Goal: Task Accomplishment & Management: Manage account settings

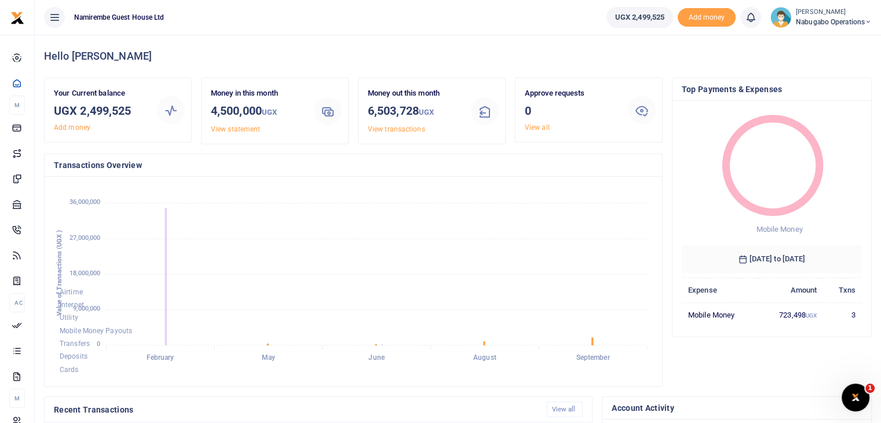
click at [54, 19] on icon at bounding box center [55, 17] width 12 height 13
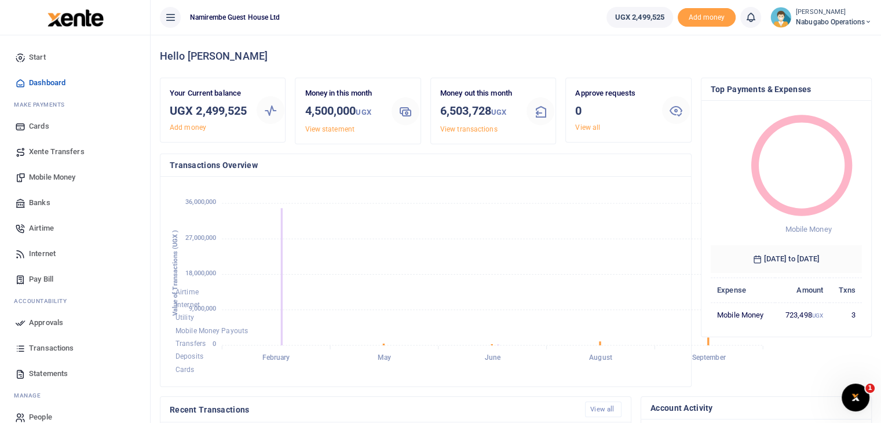
scroll to position [9, 9]
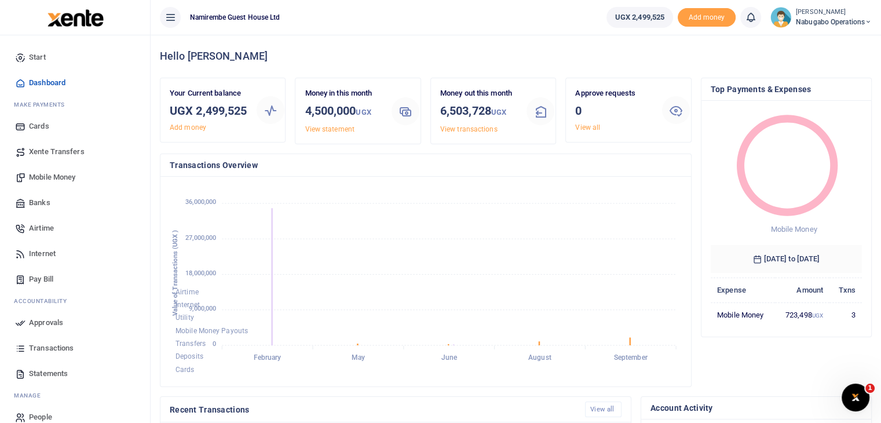
click at [324, 64] on div "Hello Pamela" at bounding box center [516, 56] width 712 height 43
click at [280, 59] on h4 "Hello Pamela" at bounding box center [516, 56] width 712 height 13
click at [846, 23] on span "Nabugabo operations" at bounding box center [834, 22] width 76 height 10
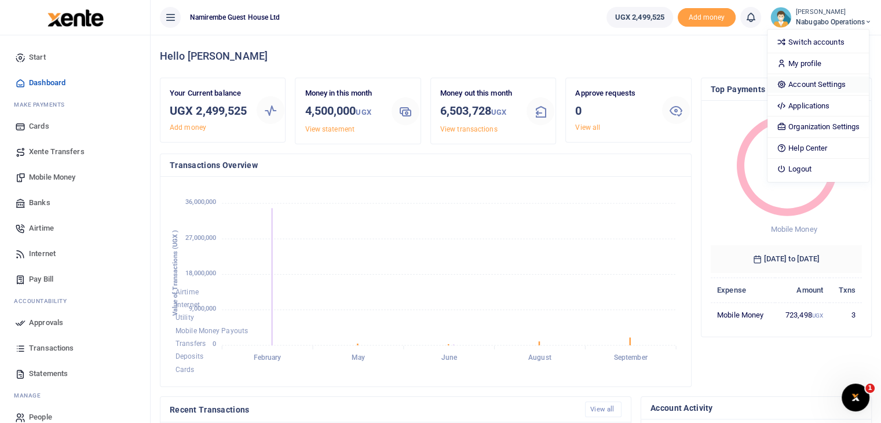
click at [816, 84] on link "Account Settings" at bounding box center [818, 84] width 101 height 16
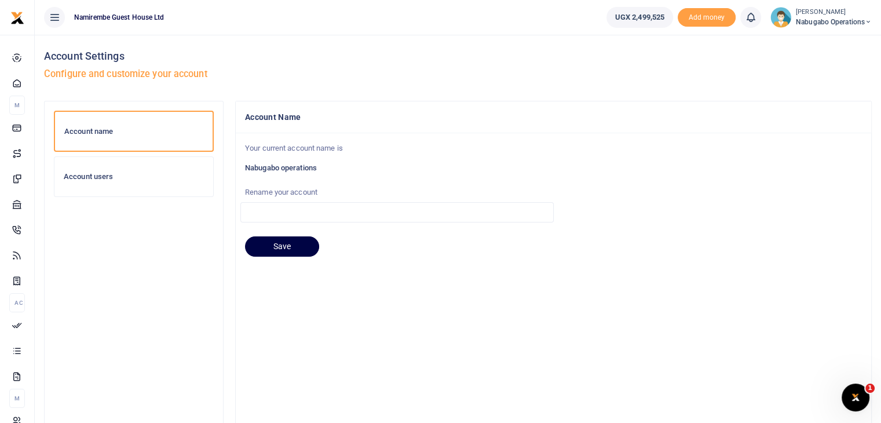
click at [119, 177] on h6 "Account users" at bounding box center [134, 176] width 140 height 9
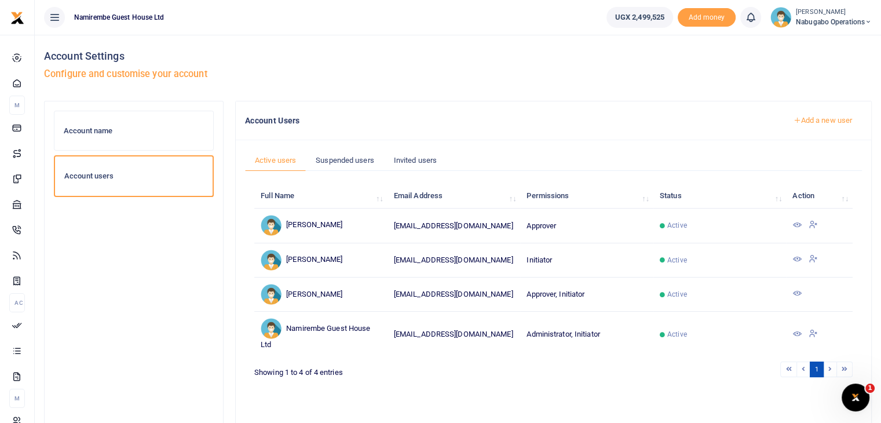
click at [816, 118] on link "Add a new user" at bounding box center [822, 121] width 79 height 20
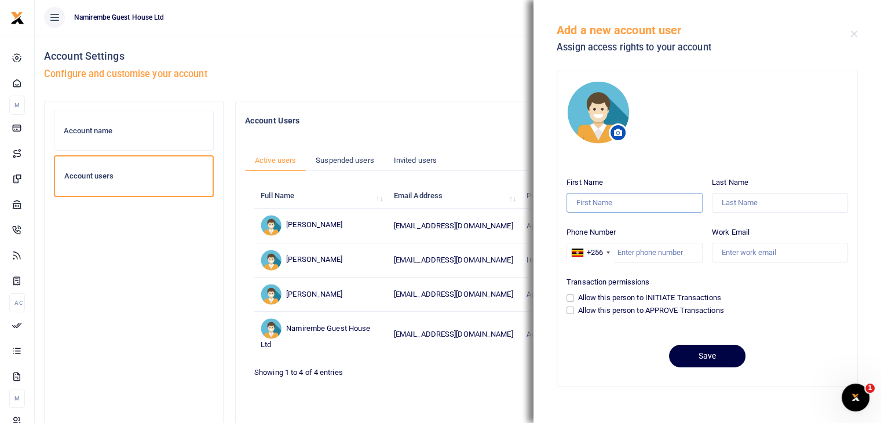
click at [605, 200] on input "First Name" at bounding box center [635, 203] width 136 height 20
type input "Boris"
click at [731, 200] on input "Last Name" at bounding box center [780, 203] width 136 height 20
type input "Arinanye"
click at [627, 253] on input "Phone Number" at bounding box center [635, 253] width 136 height 20
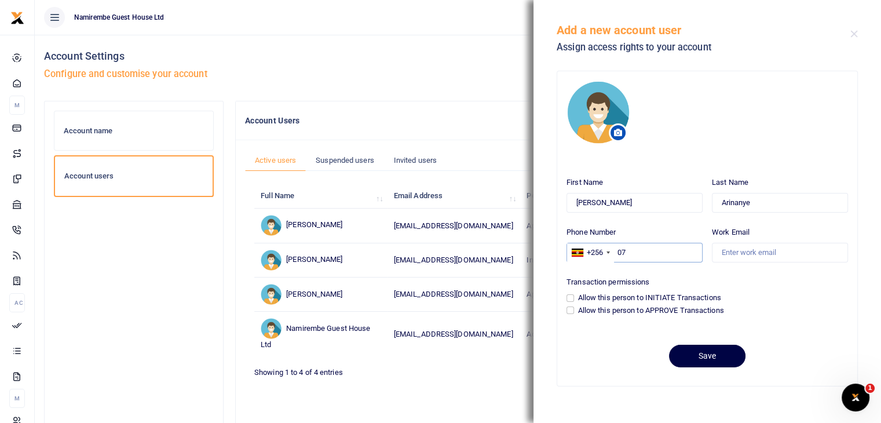
type input "0"
type input "789394401"
click at [747, 250] on input "Work Email" at bounding box center [780, 253] width 136 height 20
type input "arinanyeboris@gmail.com"
click at [564, 294] on div "Transaction permissions Allow this person to INITIATE Transactions Allow this p…" at bounding box center [707, 295] width 291 height 46
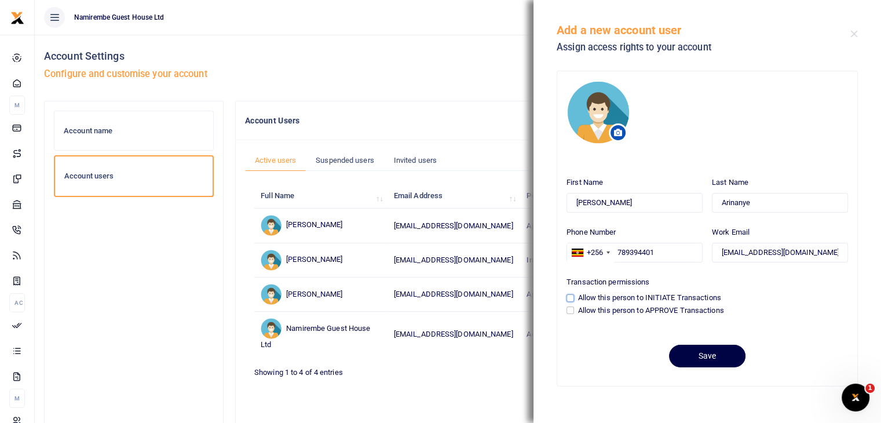
click at [570, 298] on input "Allow this person to INITIATE Transactions" at bounding box center [571, 298] width 8 height 8
checkbox input "true"
click at [688, 353] on button "Save" at bounding box center [707, 356] width 76 height 23
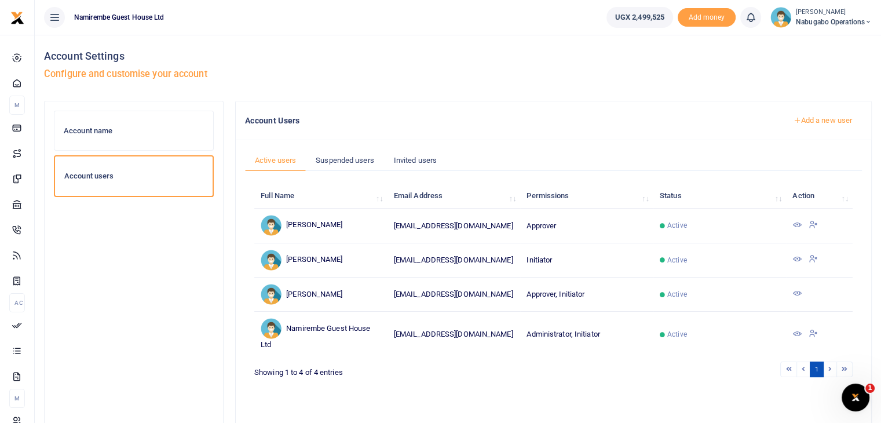
click at [813, 224] on icon at bounding box center [813, 224] width 9 height 10
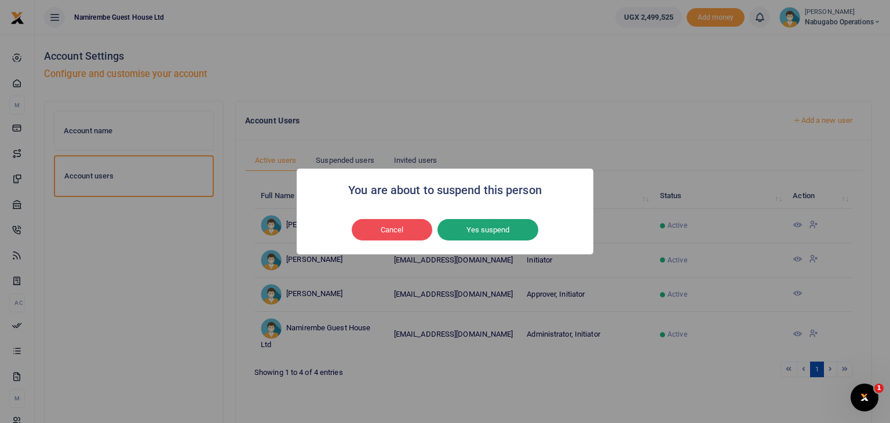
click at [484, 231] on button "Yes suspend" at bounding box center [487, 230] width 101 height 22
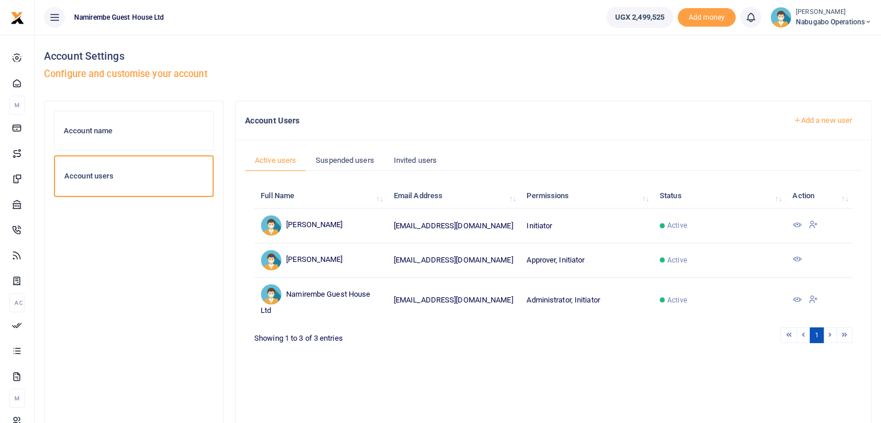
click at [810, 121] on link "Add a new user" at bounding box center [822, 121] width 79 height 20
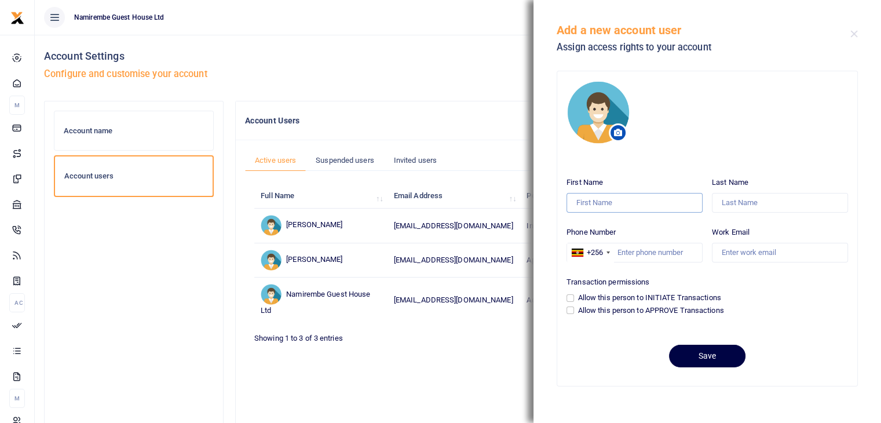
click at [604, 194] on input "First Name" at bounding box center [635, 203] width 136 height 20
type input "[PERSON_NAME]"
click at [747, 203] on input "Last Name" at bounding box center [780, 203] width 136 height 20
type input "Besigye"
click at [623, 253] on input "Phone Number" at bounding box center [635, 253] width 136 height 20
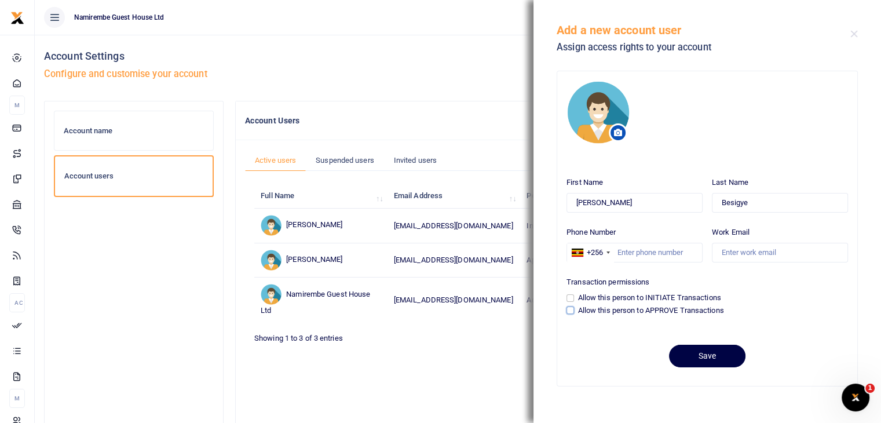
click at [569, 311] on input "Allow this person to APPROVE Transactions" at bounding box center [571, 310] width 8 height 8
checkbox input "true"
click at [616, 248] on input "Phone Number" at bounding box center [635, 253] width 136 height 20
click at [731, 250] on input "Work Email" at bounding box center [780, 253] width 136 height 20
type input "nbesigye@namirembegh.com"
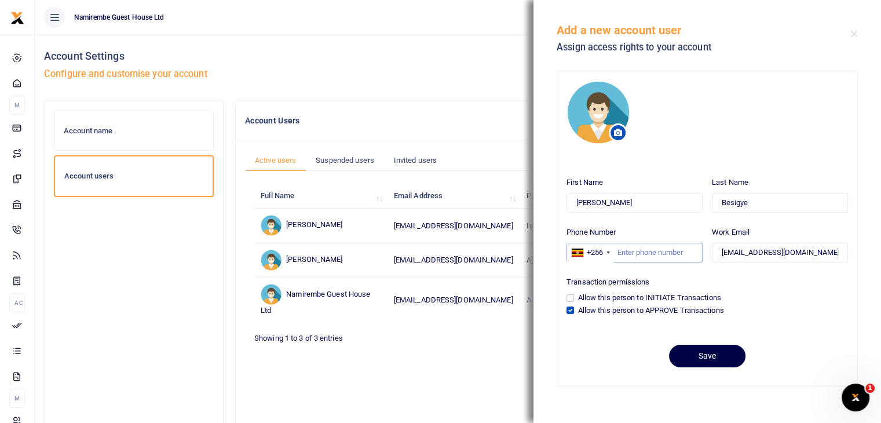
click at [626, 250] on input "Phone Number" at bounding box center [635, 253] width 136 height 20
click at [423, 385] on div "Full Name Email Address Permissions Status Action Robert Wabomba wabombarobert@…" at bounding box center [553, 310] width 598 height 261
click at [437, 349] on div "Full Name Email Address Permissions Status Action Robert Wabomba wabombarobert@…" at bounding box center [553, 310] width 598 height 261
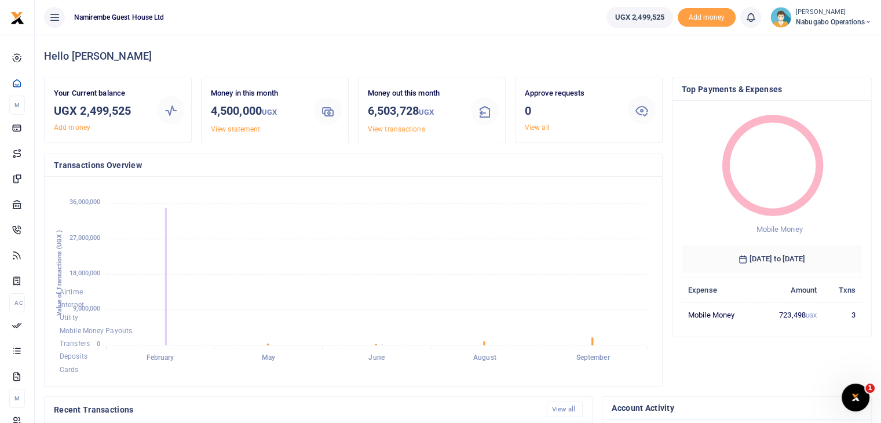
click at [850, 21] on span "Nabugabo operations" at bounding box center [834, 22] width 76 height 10
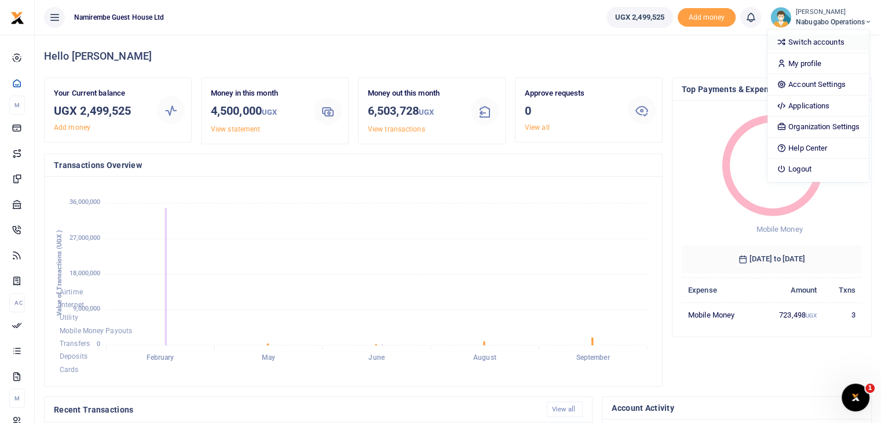
click at [808, 42] on link "Switch accounts" at bounding box center [818, 42] width 101 height 16
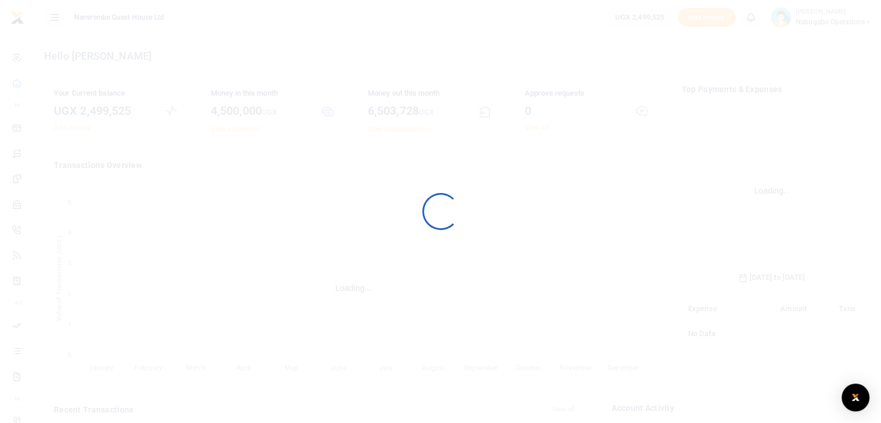
scroll to position [173, 171]
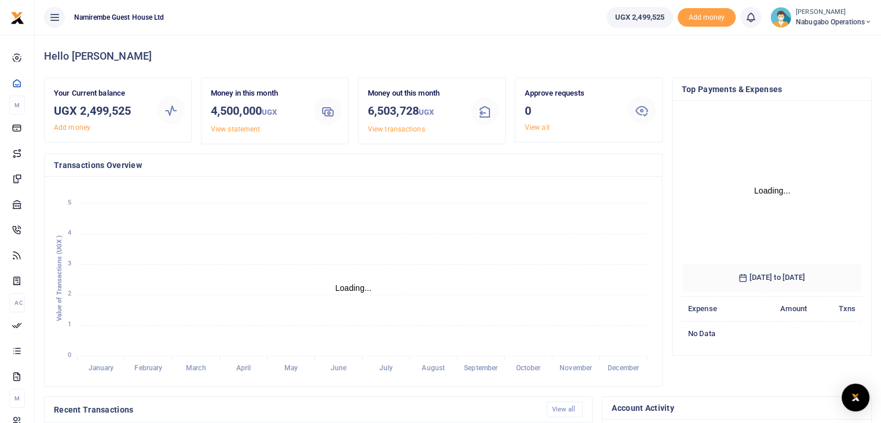
click at [838, 17] on span "Nabugabo operations" at bounding box center [834, 22] width 76 height 10
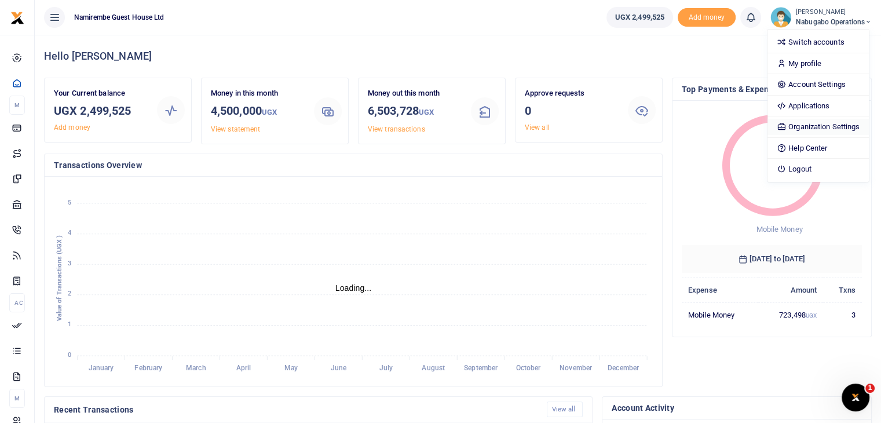
scroll to position [9, 9]
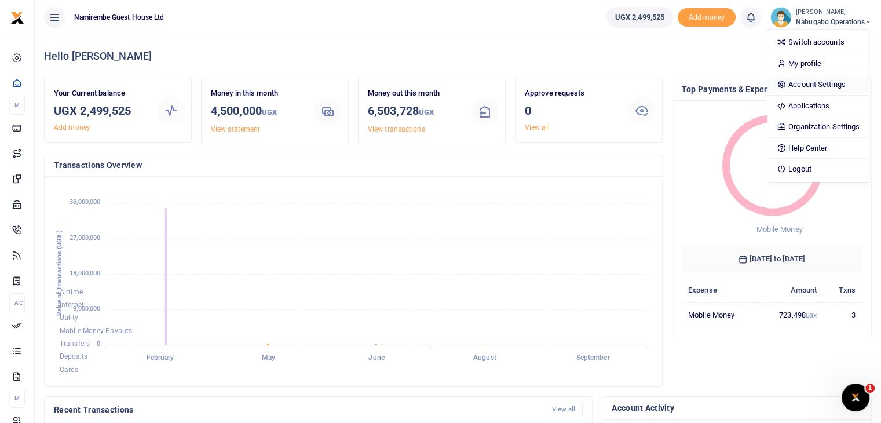
click at [804, 86] on link "Account Settings" at bounding box center [818, 84] width 101 height 16
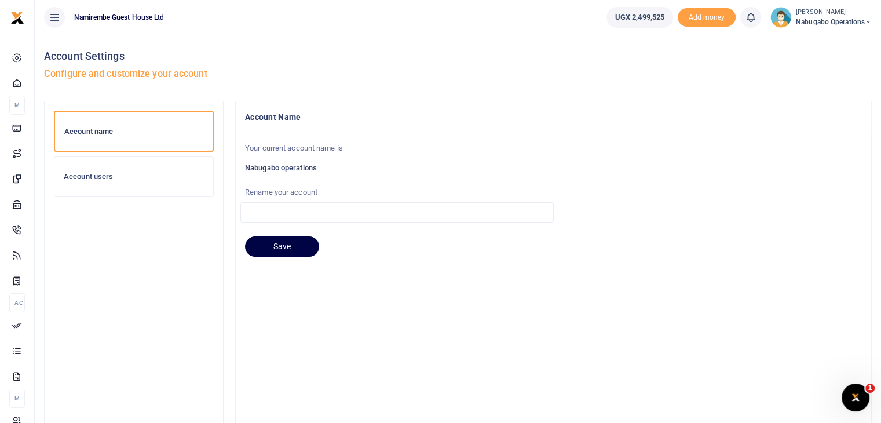
click at [105, 177] on h6 "Account users" at bounding box center [134, 176] width 140 height 9
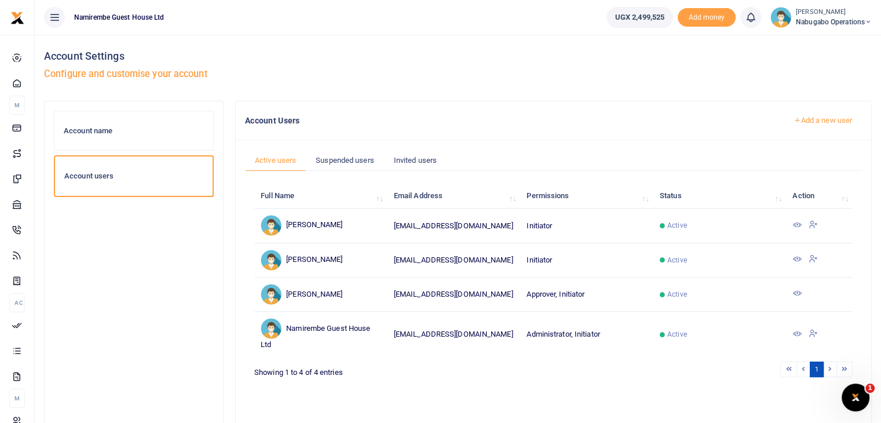
click at [839, 21] on span "Nabugabo operations" at bounding box center [834, 22] width 76 height 10
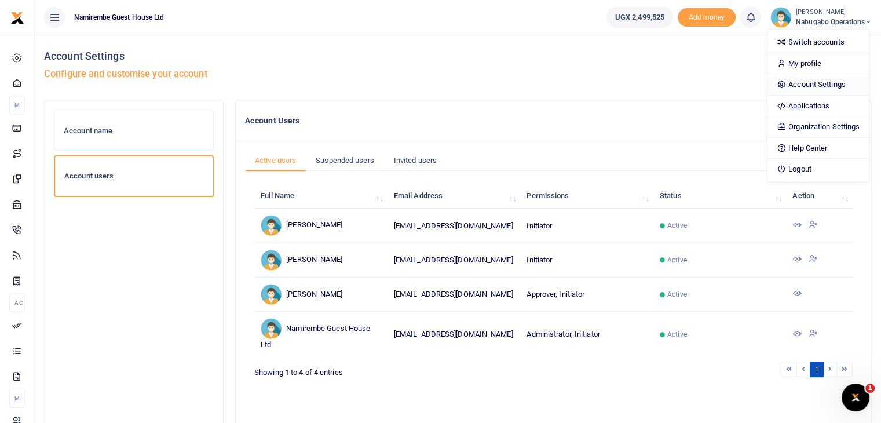
click at [813, 83] on link "Account Settings" at bounding box center [818, 84] width 101 height 16
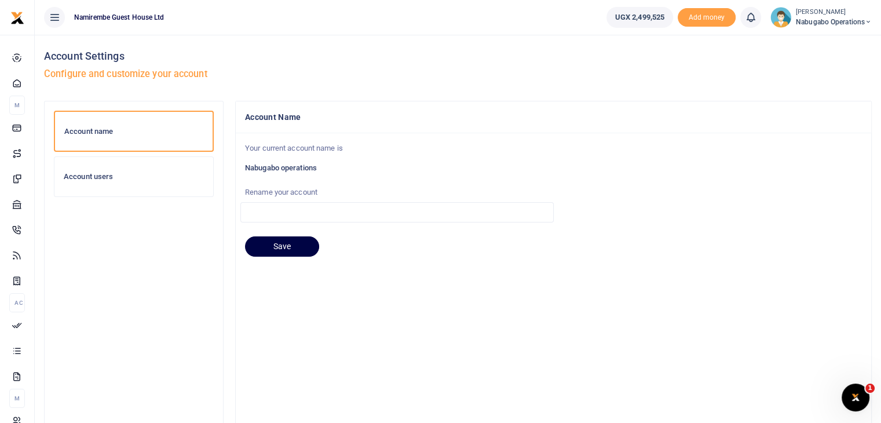
click at [118, 177] on h6 "Account users" at bounding box center [134, 176] width 140 height 9
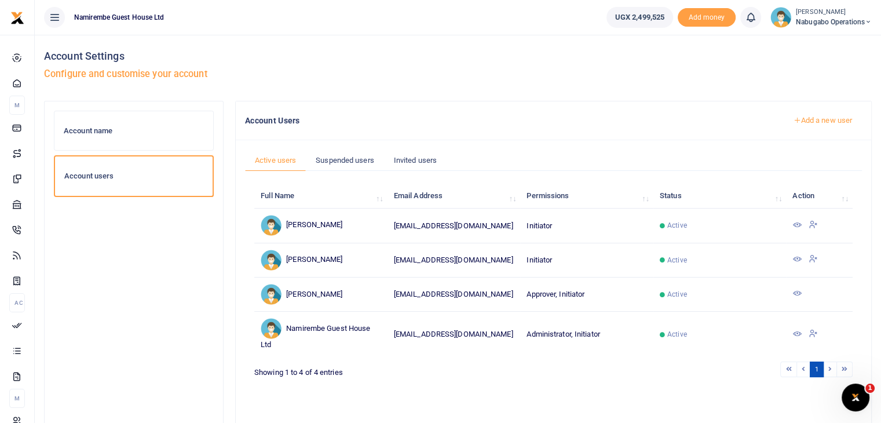
click at [826, 118] on link "Add a new user" at bounding box center [822, 121] width 79 height 20
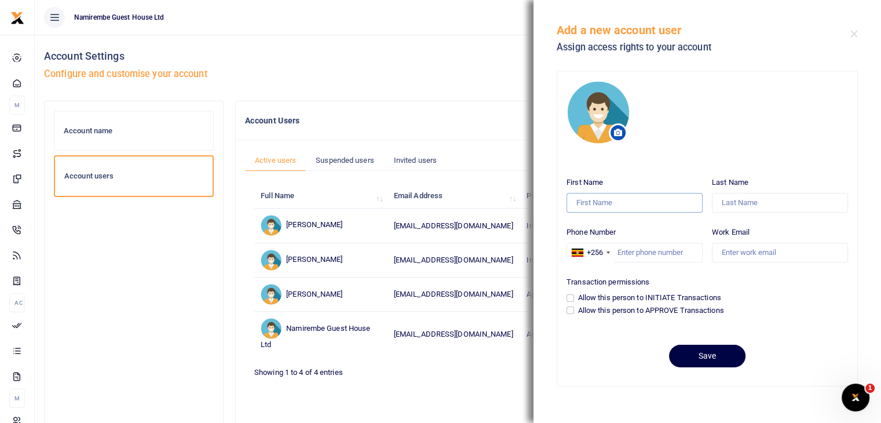
click at [621, 201] on input "First Name" at bounding box center [635, 203] width 136 height 20
type input "Nelson"
click at [757, 200] on input "Last Name" at bounding box center [780, 203] width 136 height 20
type input "Besigye"
click at [663, 247] on input "Phone Number" at bounding box center [635, 253] width 136 height 20
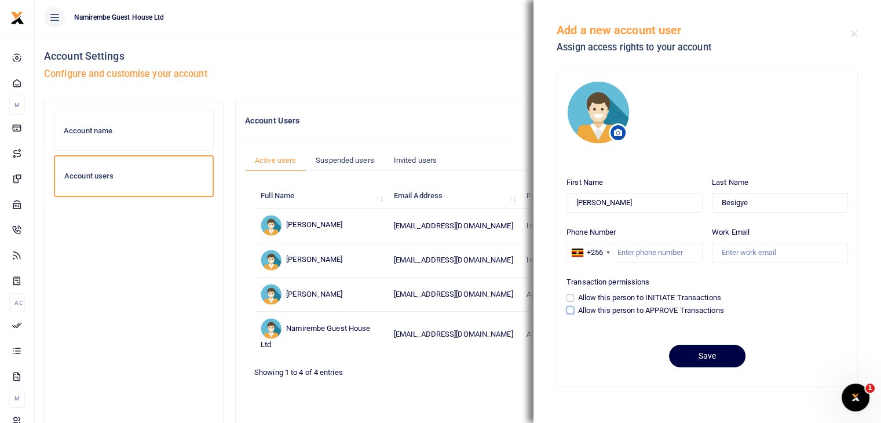
click at [573, 309] on input "Allow this person to APPROVE Transactions" at bounding box center [571, 310] width 8 height 8
checkbox input "true"
click at [627, 254] on input "Phone Number" at bounding box center [635, 253] width 136 height 20
type input "772902188"
click at [728, 253] on input "Work Email" at bounding box center [780, 253] width 136 height 20
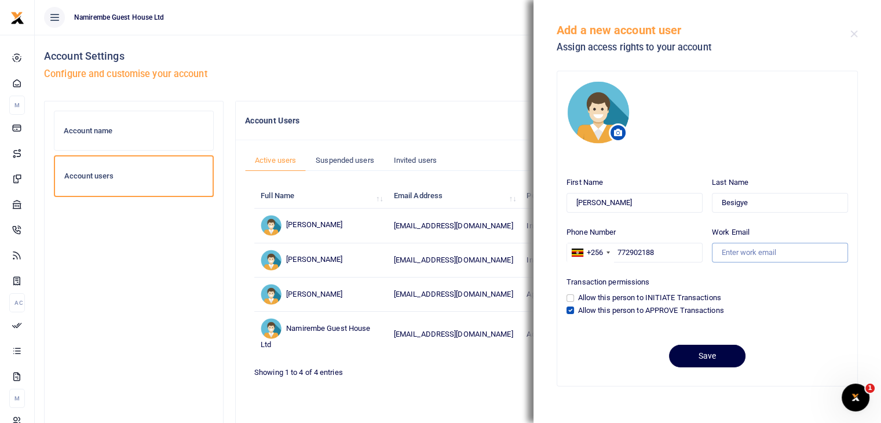
click at [728, 253] on input "Work Email" at bounding box center [780, 253] width 136 height 20
type input "nbesigye@cchcl.co.ug"
click at [712, 351] on button "Save" at bounding box center [707, 356] width 76 height 23
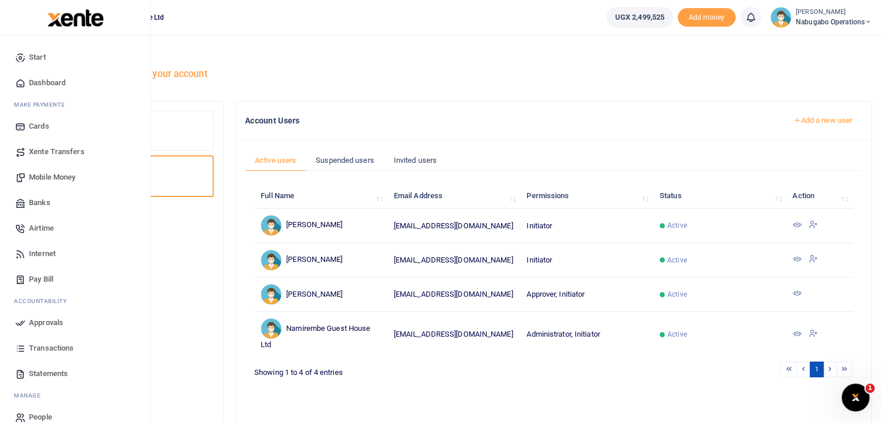
click at [54, 177] on span "Mobile Money" at bounding box center [52, 177] width 46 height 12
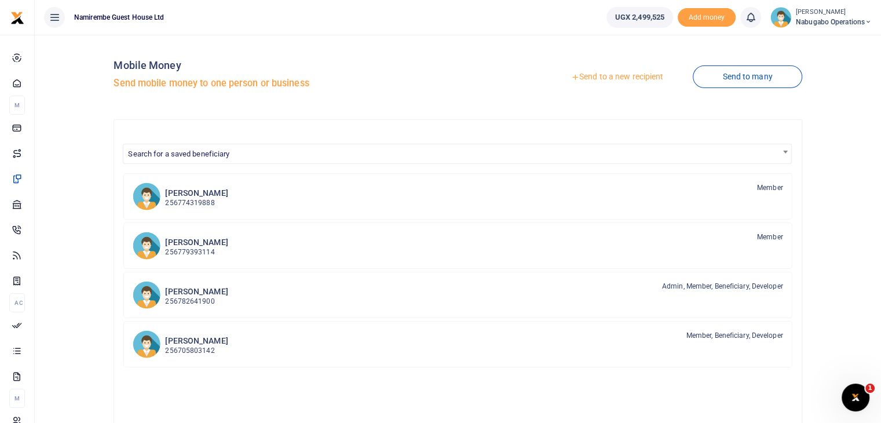
click at [623, 77] on link "Send to a new recipient" at bounding box center [617, 77] width 151 height 21
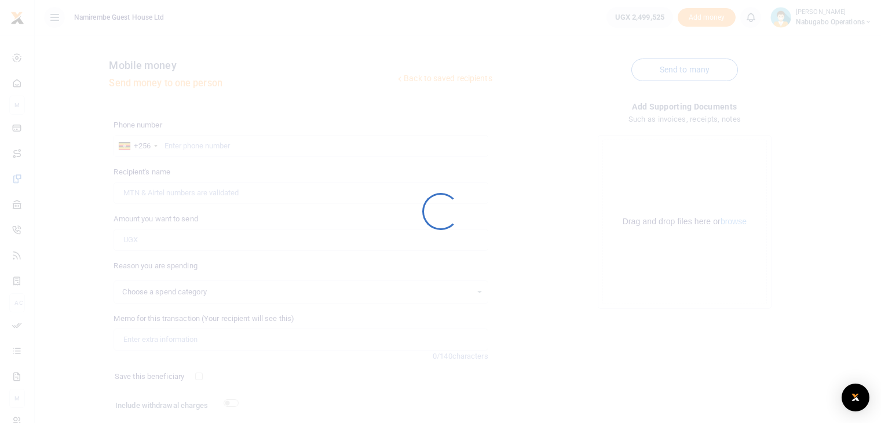
select select
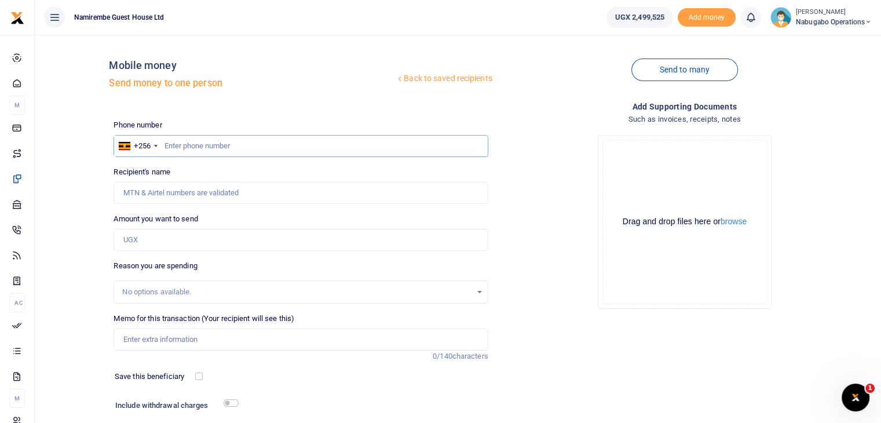
click at [195, 140] on input "text" at bounding box center [301, 146] width 374 height 22
type input "752104268"
type input "[PERSON_NAME]. [GEOGRAPHIC_DATA]"
type input "752104268"
click at [181, 243] on input "Amount you want to send" at bounding box center [301, 240] width 374 height 22
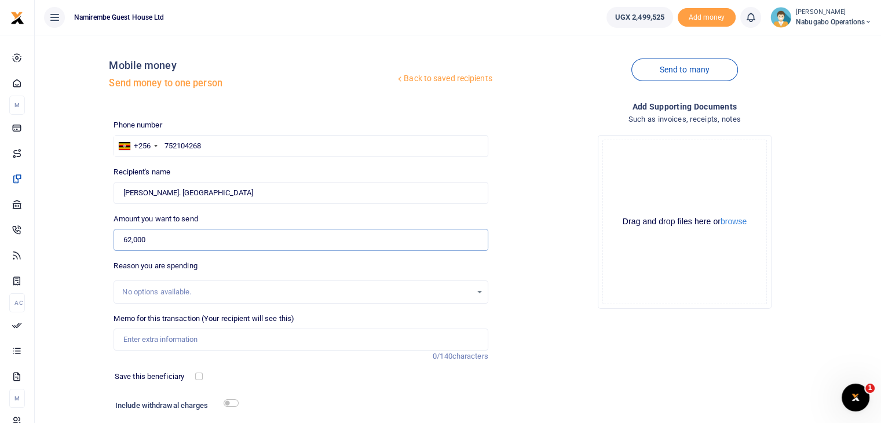
type input "62,000"
click at [148, 342] on input "Memo for this transaction (Your recipient will see this)" at bounding box center [301, 339] width 374 height 22
type input "Electrical works for the toilet"
click at [228, 401] on input "checkbox" at bounding box center [231, 403] width 15 height 8
checkbox input "true"
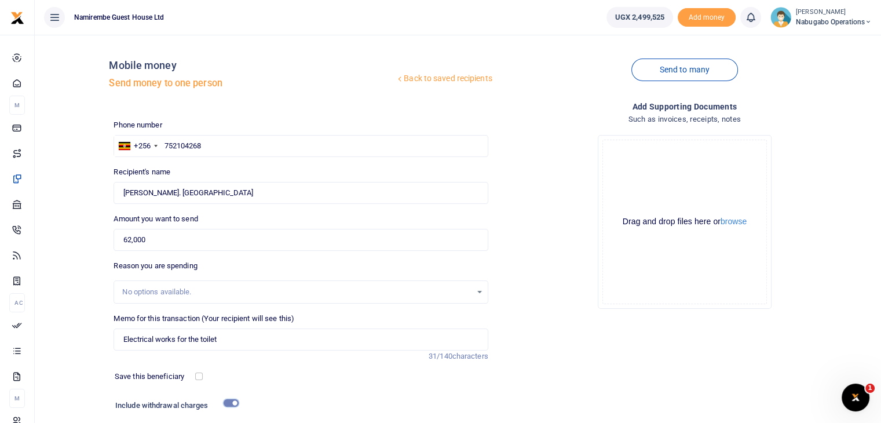
scroll to position [111, 0]
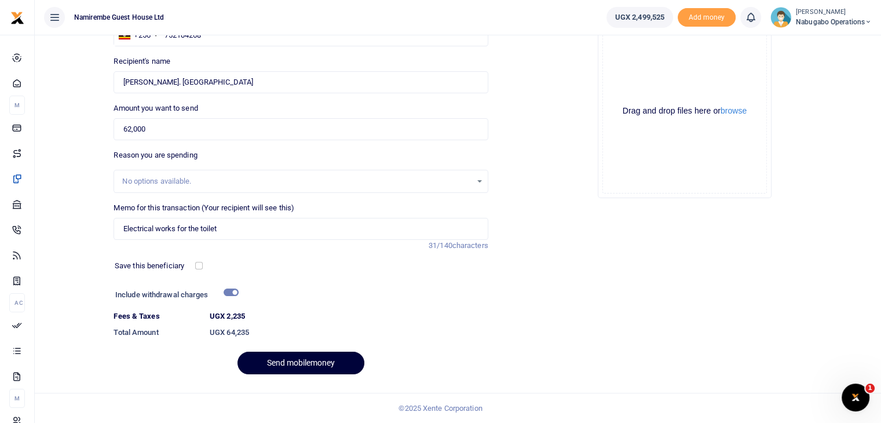
click at [301, 362] on button "Send mobilemoney" at bounding box center [301, 363] width 127 height 23
click at [151, 82] on input "Found" at bounding box center [301, 82] width 374 height 22
type input "Vincent Nyonyintono"
click at [283, 362] on button "Send mobilemoney" at bounding box center [301, 363] width 127 height 23
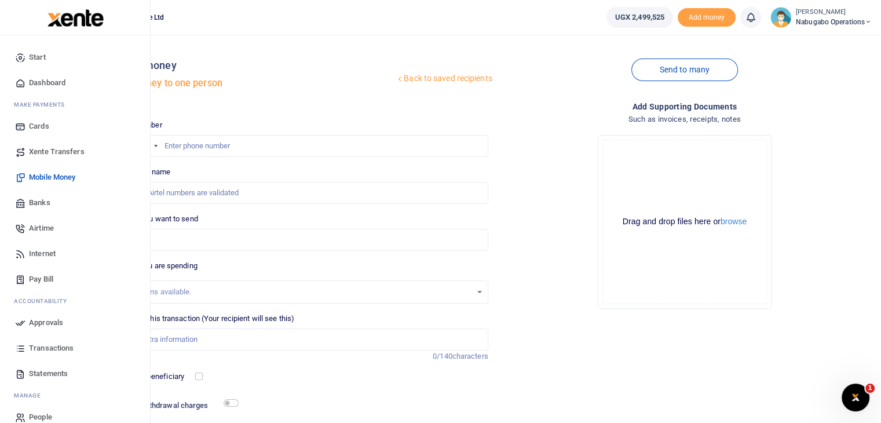
click at [38, 323] on span "Approvals" at bounding box center [46, 323] width 34 height 12
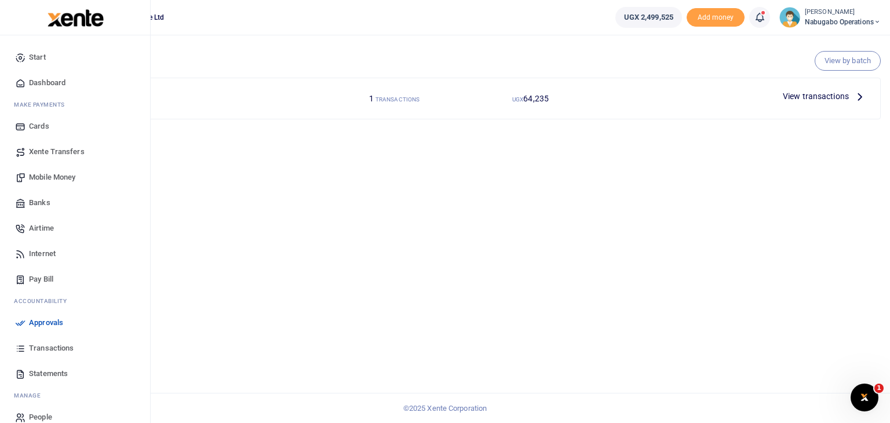
click at [44, 373] on span "Statements" at bounding box center [48, 374] width 39 height 12
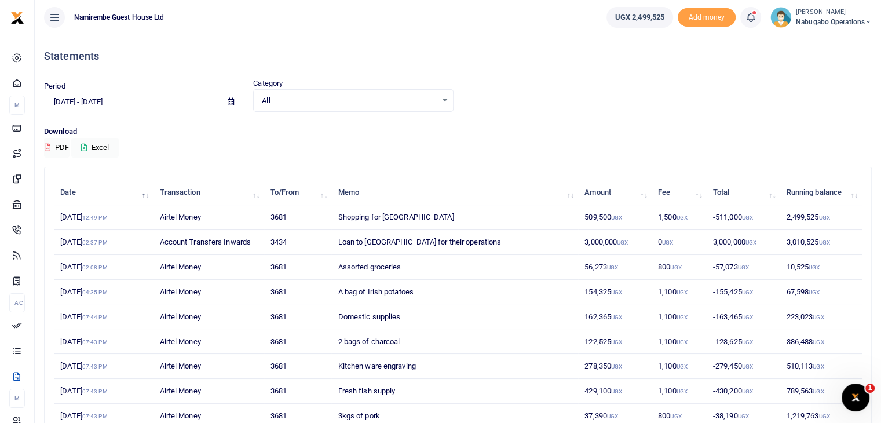
click at [819, 19] on span "Nabugabo operations" at bounding box center [834, 22] width 76 height 10
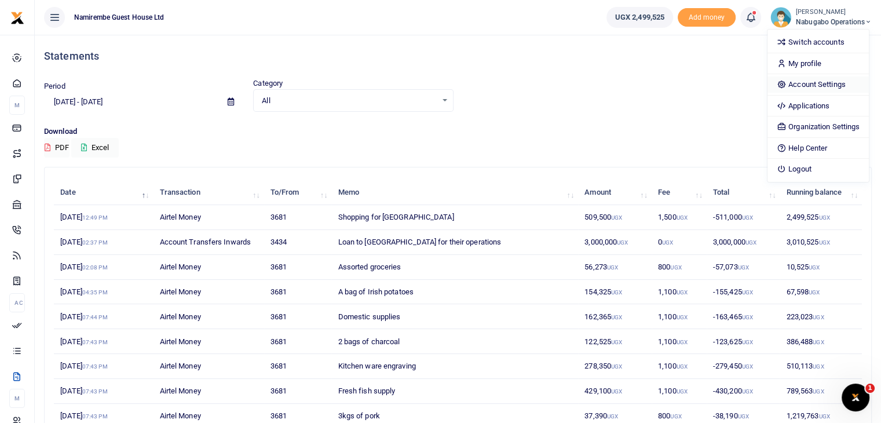
click at [806, 81] on link "Account Settings" at bounding box center [818, 84] width 101 height 16
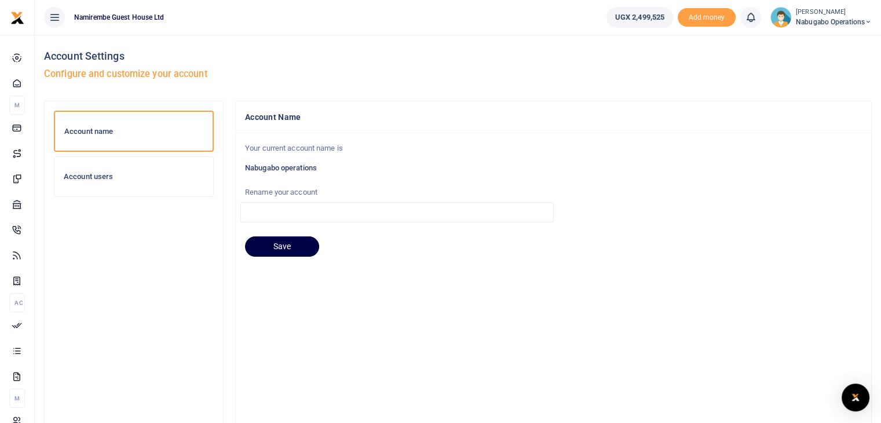
click at [105, 182] on div "Account users" at bounding box center [133, 176] width 159 height 39
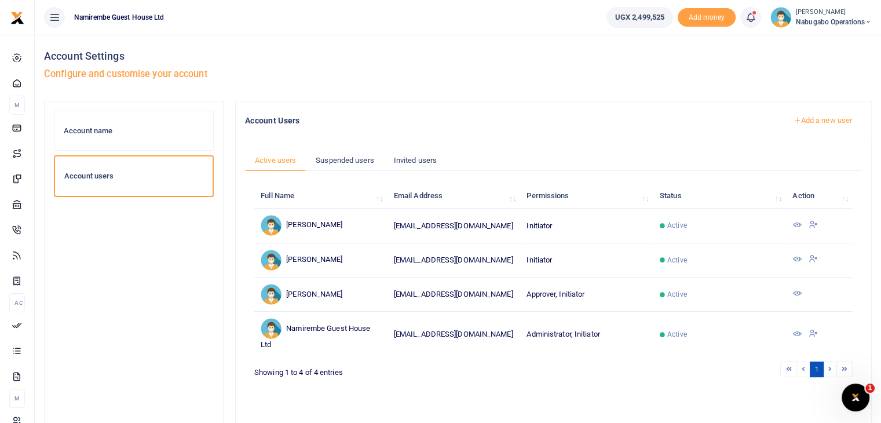
click at [816, 22] on span "Nabugabo operations" at bounding box center [834, 22] width 76 height 10
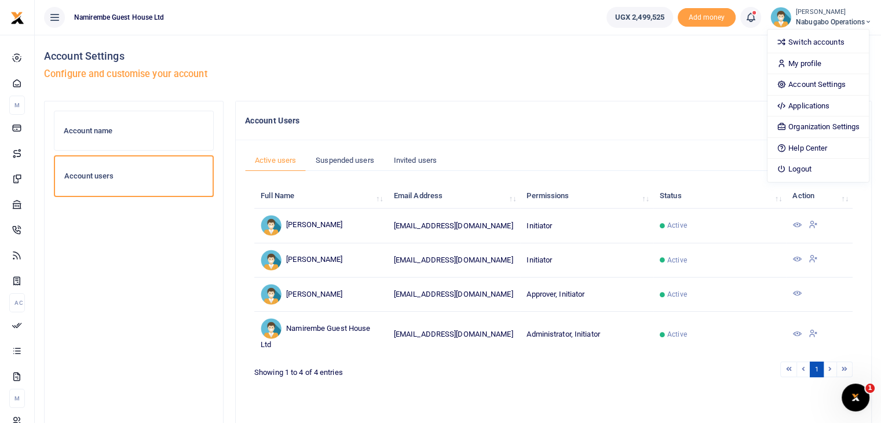
click at [553, 118] on h4 "Account Users" at bounding box center [509, 120] width 529 height 13
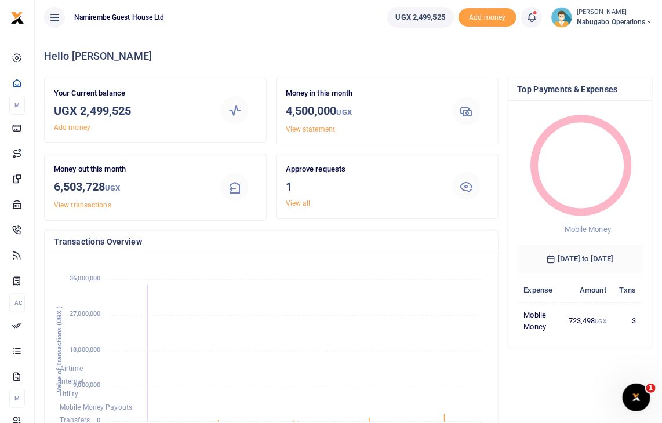
click at [624, 18] on span "Nabugabo operations" at bounding box center [614, 22] width 76 height 10
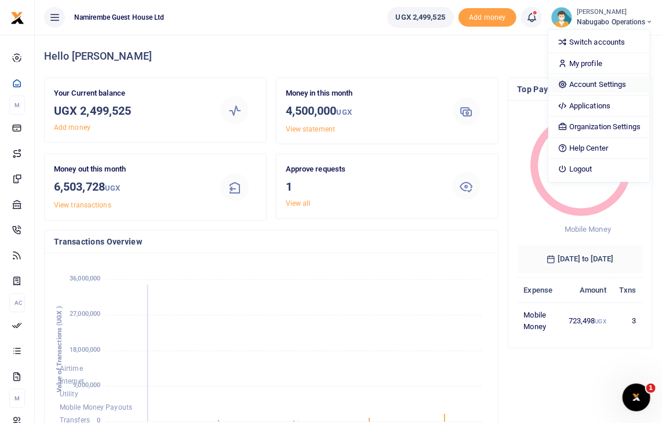
click at [598, 85] on link "Account Settings" at bounding box center [598, 84] width 101 height 16
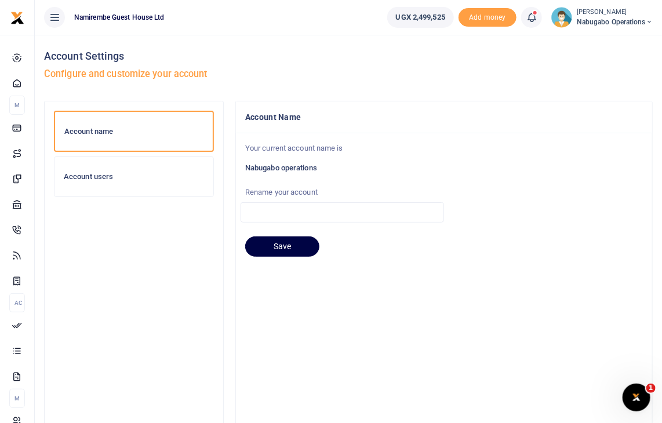
click at [95, 172] on h6 "Account users" at bounding box center [134, 176] width 140 height 9
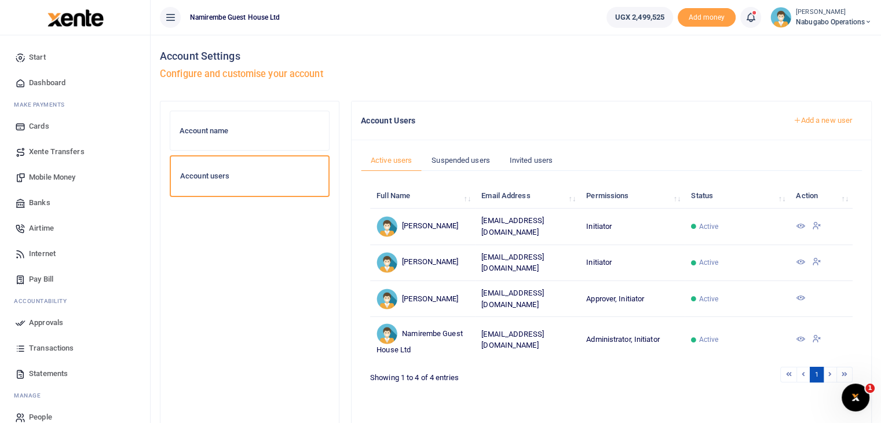
click at [670, 119] on link "Add a new user" at bounding box center [822, 121] width 79 height 20
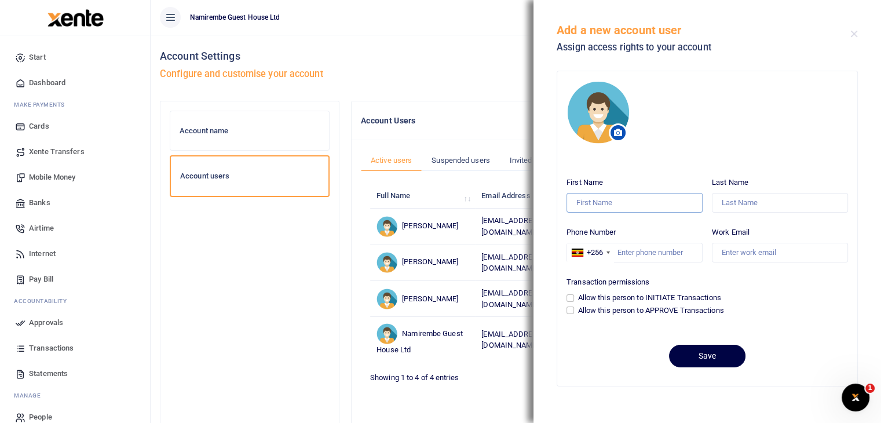
click at [612, 201] on input "First Name" at bounding box center [635, 203] width 136 height 20
type input "Nelson"
click at [670, 202] on input "Last Name" at bounding box center [780, 203] width 136 height 20
type input "Besigye"
click at [650, 260] on input "Phone Number" at bounding box center [635, 253] width 136 height 20
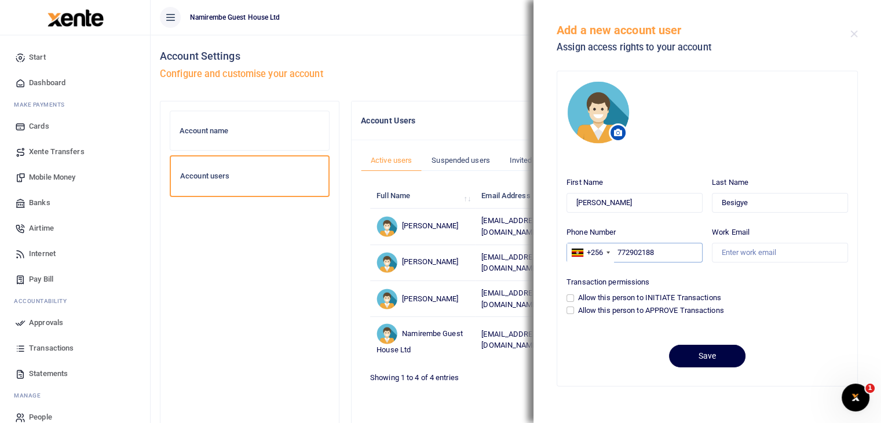
type input "772902188"
click at [670, 250] on input "Work Email" at bounding box center [780, 253] width 136 height 20
type input "nbesigye@cchcl.co.ug"
click at [572, 309] on input "Allow this person to APPROVE Transactions" at bounding box center [571, 310] width 8 height 8
checkbox input "true"
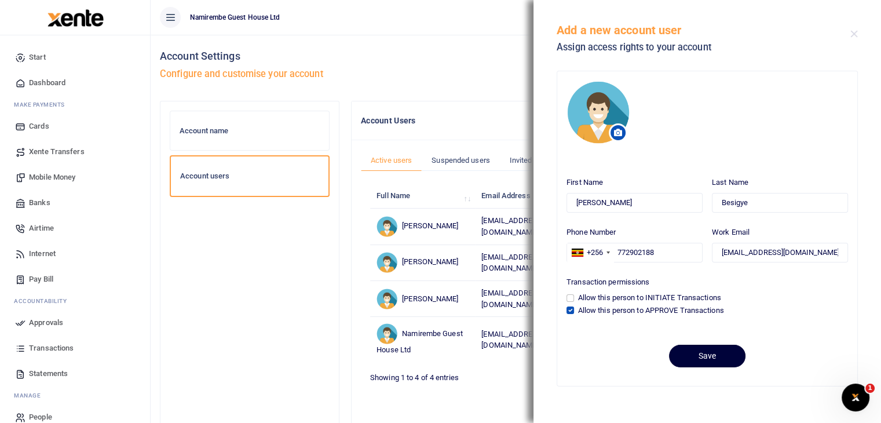
click at [670, 355] on button "Save" at bounding box center [707, 356] width 76 height 23
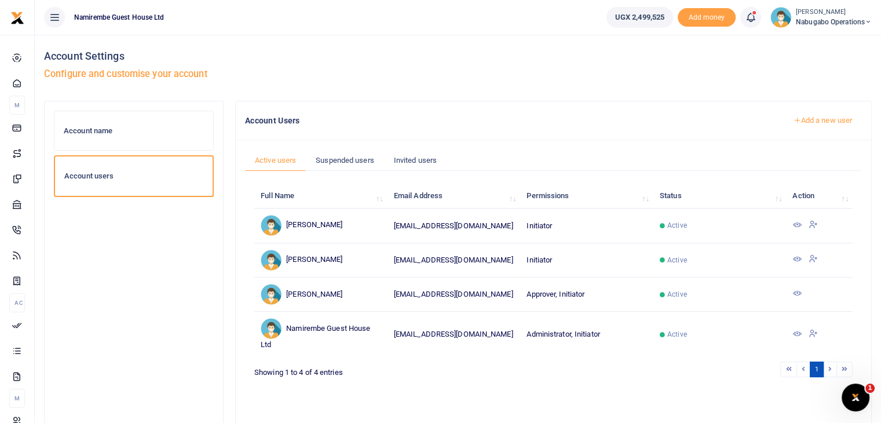
click at [479, 95] on div at bounding box center [440, 211] width 881 height 423
click at [845, 23] on span "Nabugabo operations" at bounding box center [834, 22] width 76 height 10
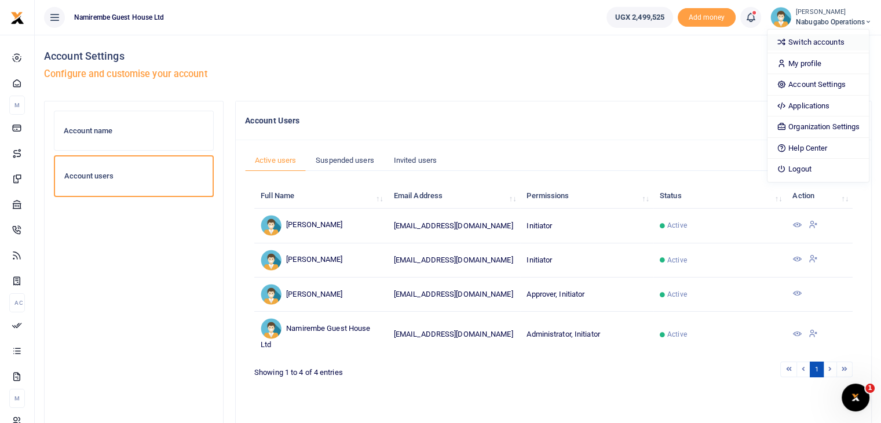
click at [837, 42] on link "Switch accounts" at bounding box center [818, 42] width 101 height 16
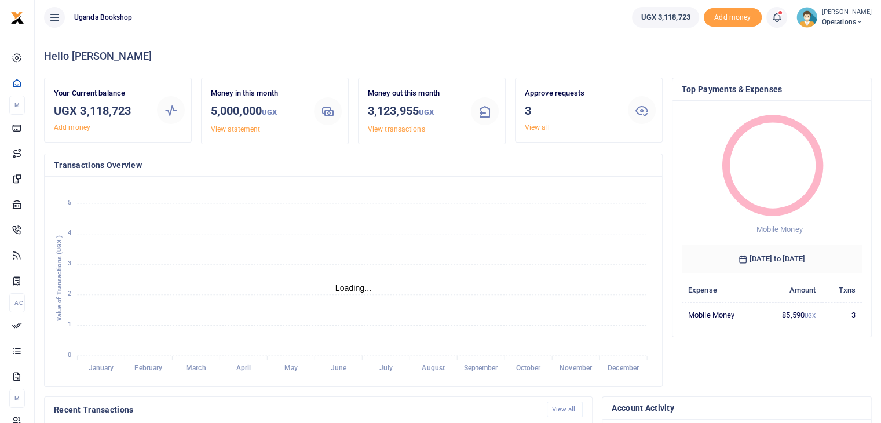
scroll to position [9, 9]
click at [543, 123] on link "View all" at bounding box center [537, 127] width 25 height 8
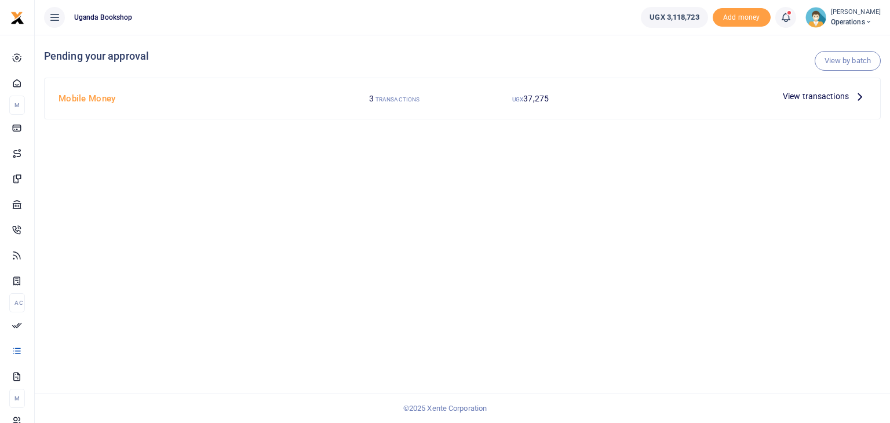
click at [814, 99] on span "View transactions" at bounding box center [816, 96] width 66 height 13
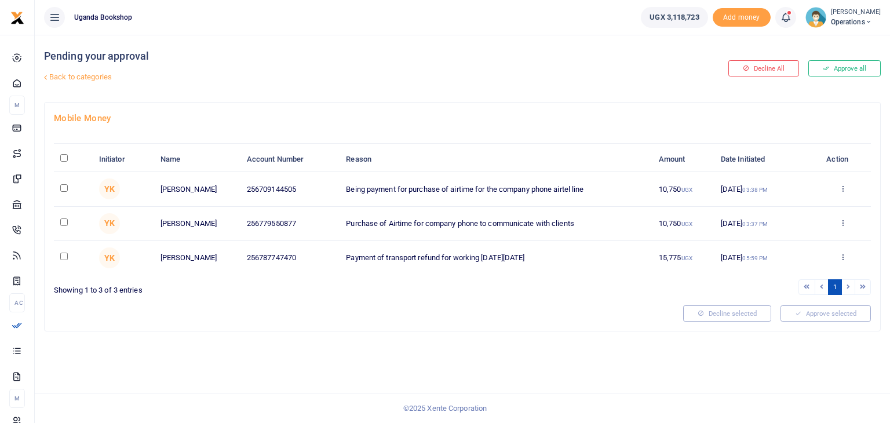
click at [60, 158] on input "\a \a : activate to sort column descending" at bounding box center [64, 158] width 8 height 8
checkbox input "true"
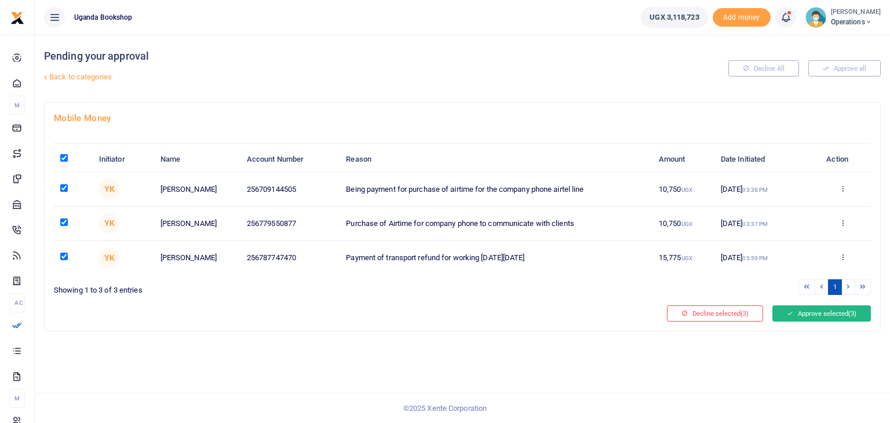
click at [793, 318] on button "Approve selected (3)" at bounding box center [821, 313] width 98 height 16
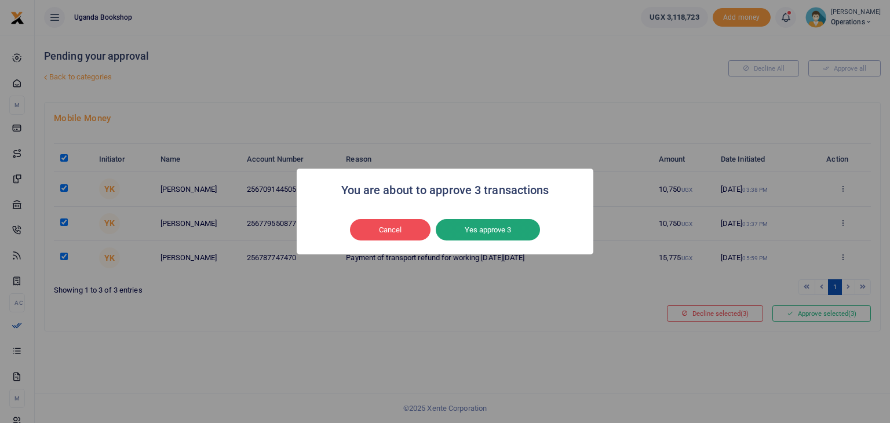
click at [480, 223] on button "Yes approve 3" at bounding box center [488, 230] width 104 height 22
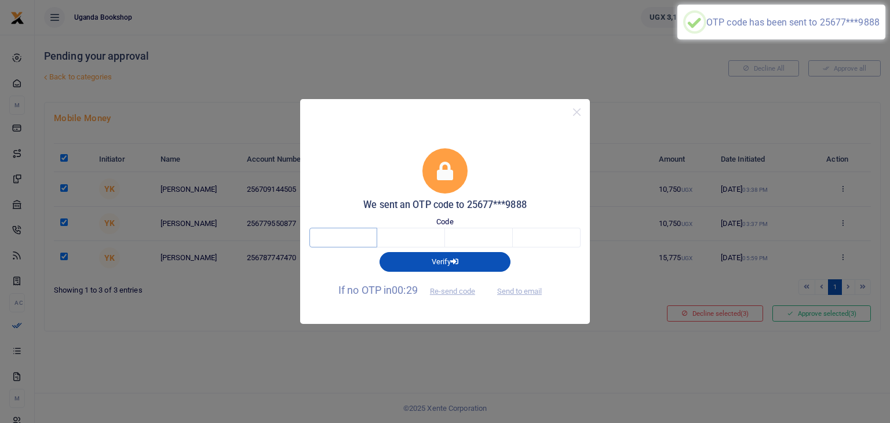
click at [344, 242] on input "text" at bounding box center [343, 238] width 68 height 20
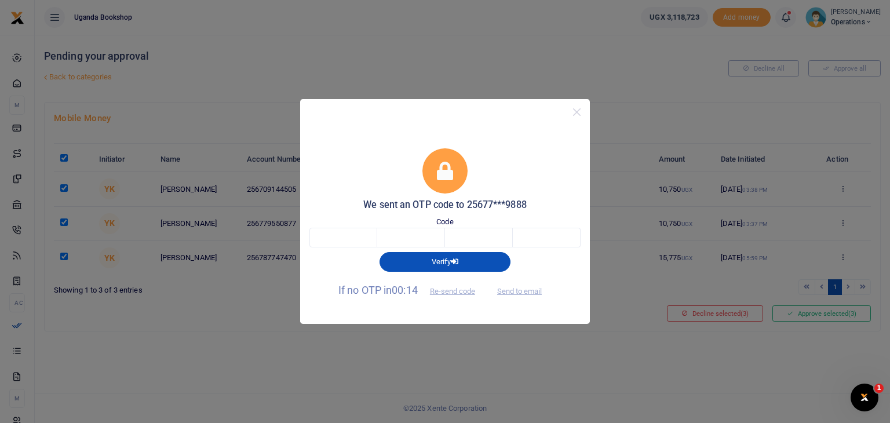
click at [525, 293] on span "Send to email" at bounding box center [519, 290] width 64 height 12
click at [351, 321] on div "We sent an OTP code to 25677***9888 Code Verify If no OTP in 00:08 Re-send code…" at bounding box center [445, 224] width 290 height 199
click at [520, 292] on button "Send to email" at bounding box center [519, 291] width 64 height 20
click at [343, 242] on input "text" at bounding box center [343, 238] width 68 height 20
type input "4"
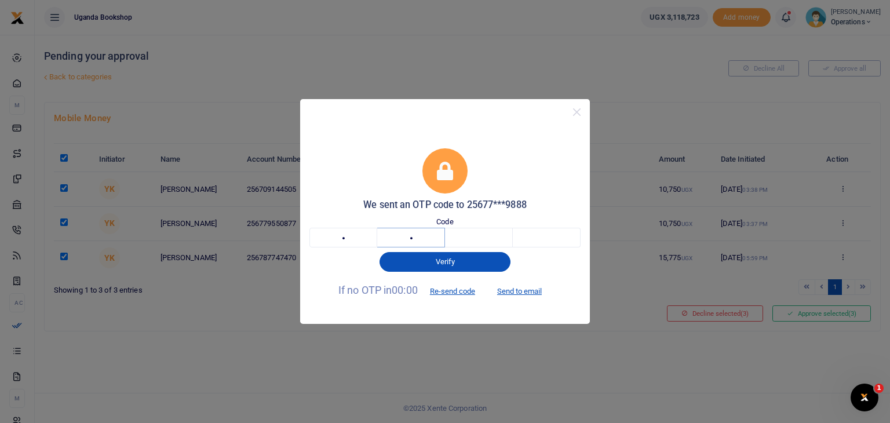
type input "1"
type input "4"
type input "1"
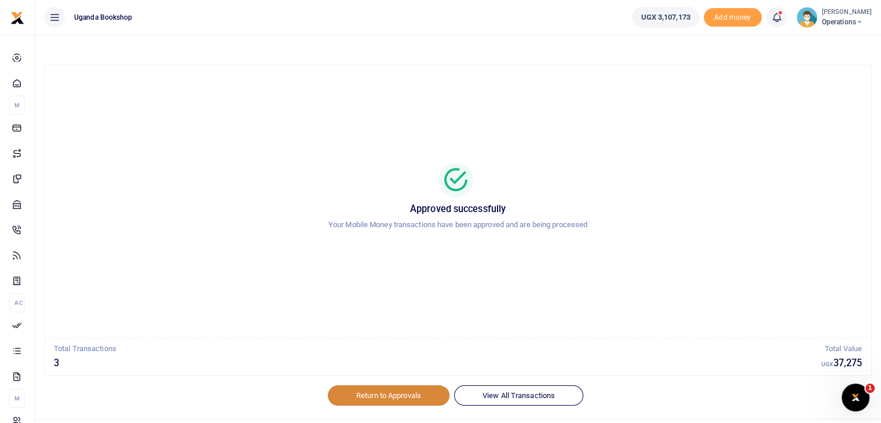
click at [371, 396] on link "Return to Approvals" at bounding box center [389, 395] width 122 height 20
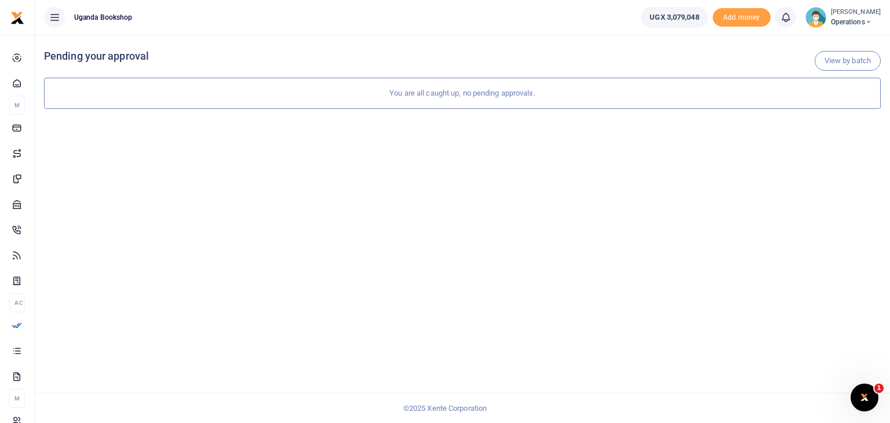
click at [872, 24] on icon at bounding box center [868, 22] width 7 height 8
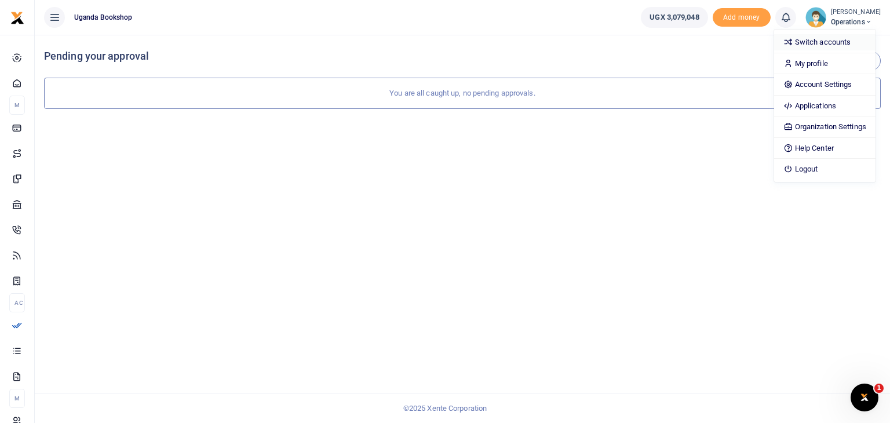
click at [823, 41] on link "Switch accounts" at bounding box center [824, 42] width 101 height 16
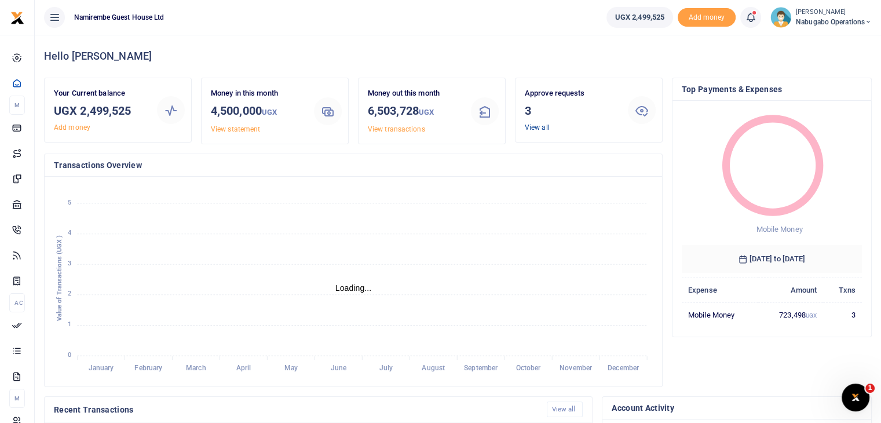
scroll to position [9, 9]
click at [533, 128] on link "View all" at bounding box center [537, 127] width 25 height 8
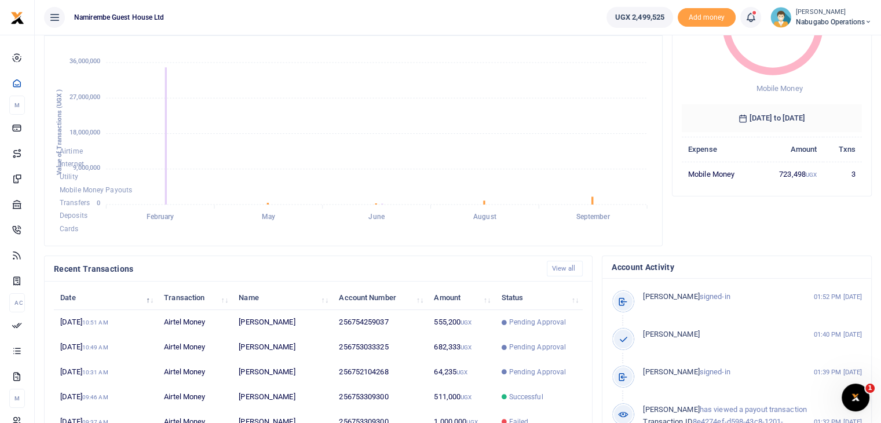
scroll to position [2, 0]
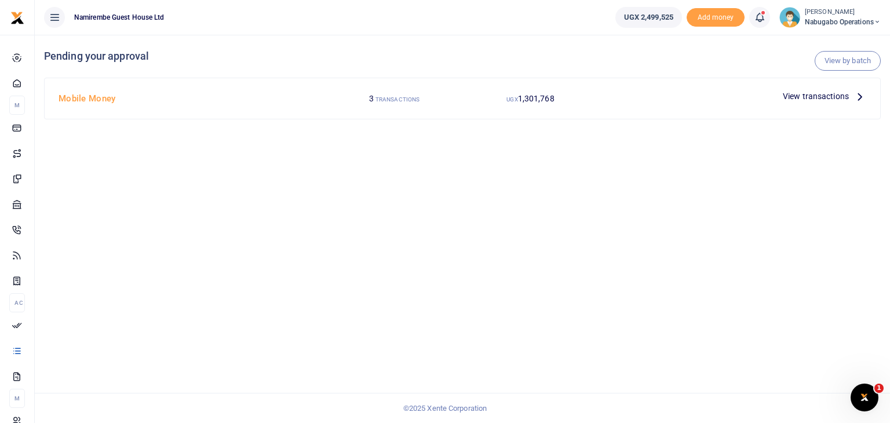
click at [832, 98] on span "View transactions" at bounding box center [816, 96] width 66 height 13
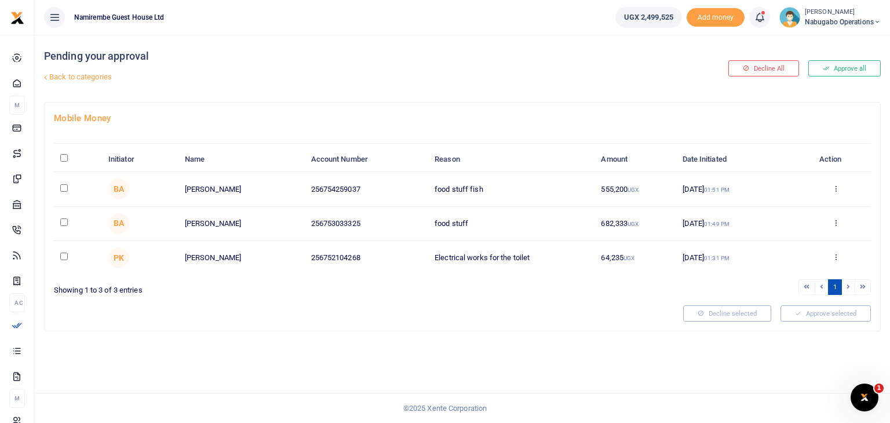
click at [67, 184] on input "checkbox" at bounding box center [64, 188] width 8 height 8
checkbox input "true"
click at [63, 221] on input "checkbox" at bounding box center [64, 222] width 8 height 8
checkbox input "true"
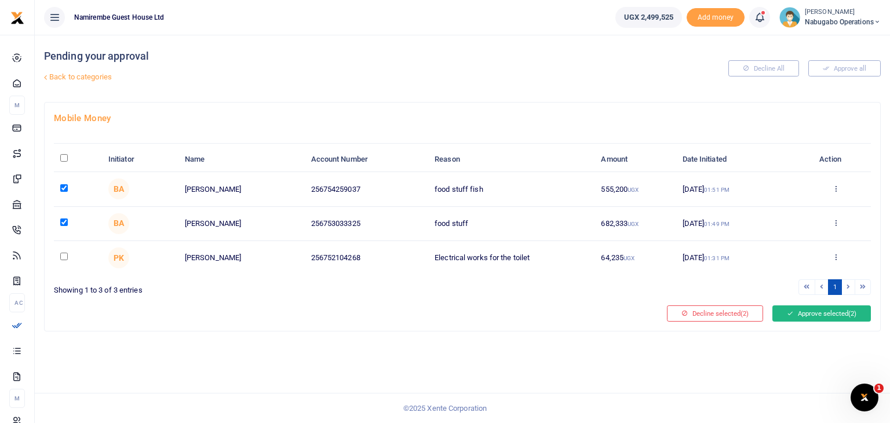
click at [821, 316] on button "Approve selected (2)" at bounding box center [821, 313] width 98 height 16
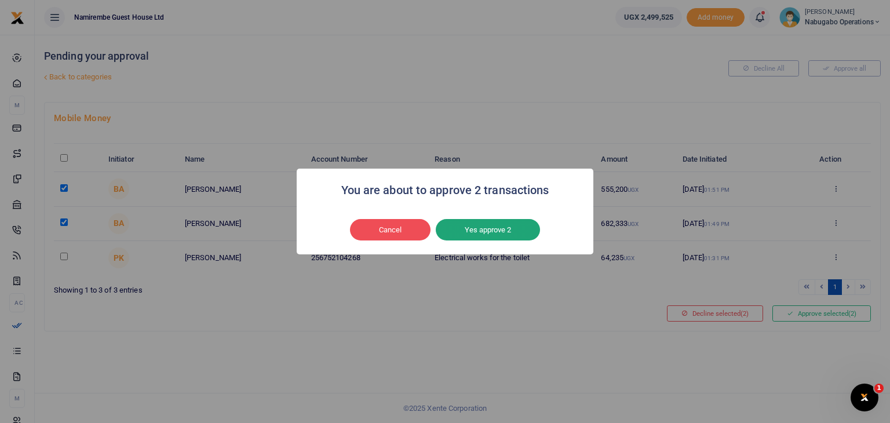
click at [495, 224] on button "Yes approve 2" at bounding box center [488, 230] width 104 height 22
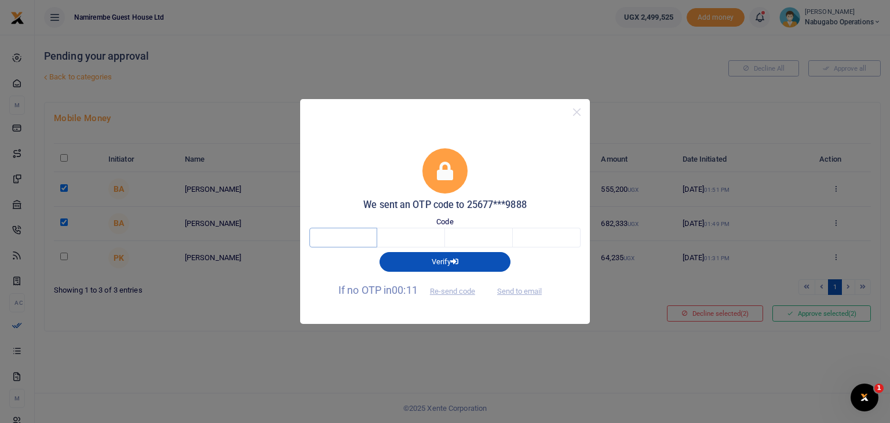
click at [361, 236] on input "text" at bounding box center [343, 238] width 68 height 20
type input "6"
type input "4"
type input "8"
type input "7"
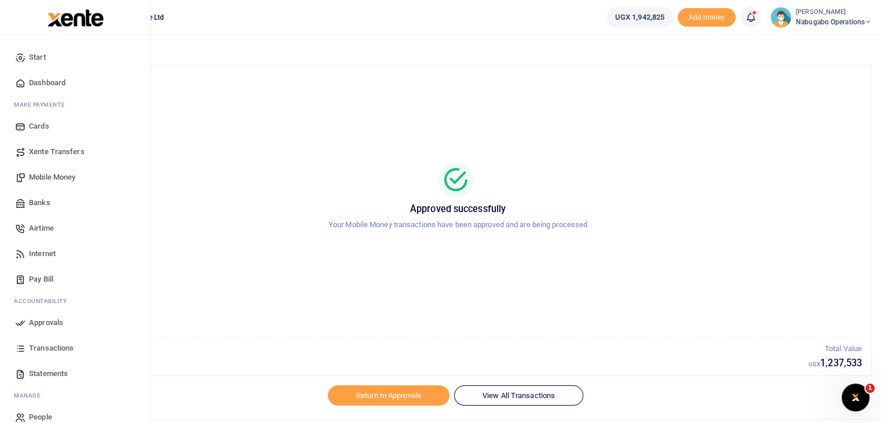
click at [67, 349] on span "Transactions" at bounding box center [51, 348] width 45 height 12
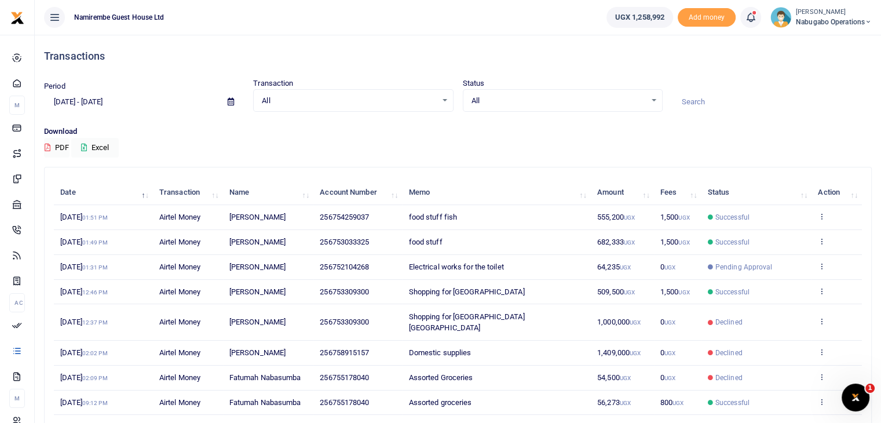
click at [855, 12] on small "[PERSON_NAME]" at bounding box center [834, 13] width 76 height 10
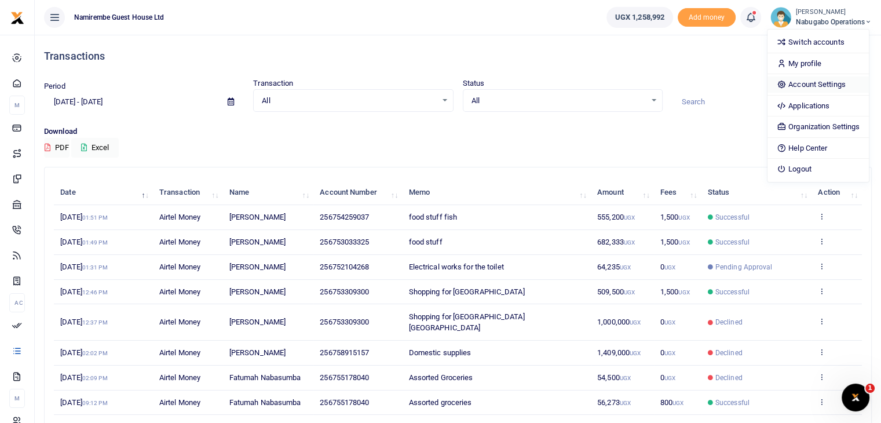
click at [812, 85] on link "Account Settings" at bounding box center [818, 84] width 101 height 16
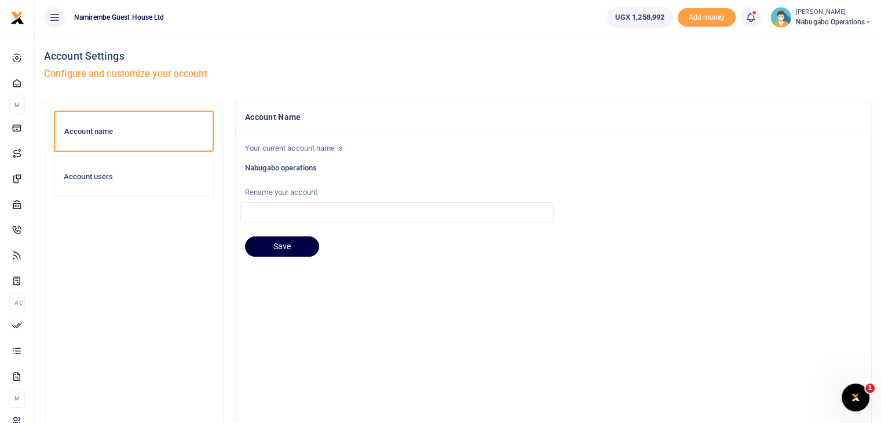
click at [116, 160] on div "Account users" at bounding box center [133, 176] width 159 height 39
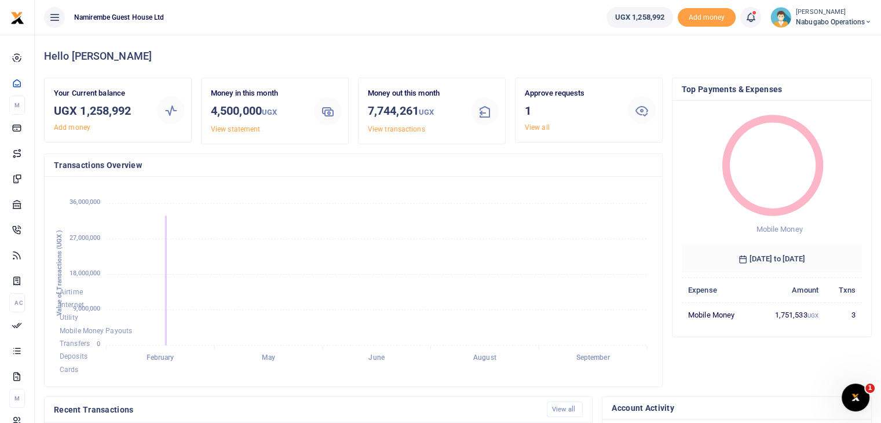
click at [850, 24] on span "Nabugabo operations" at bounding box center [834, 22] width 76 height 10
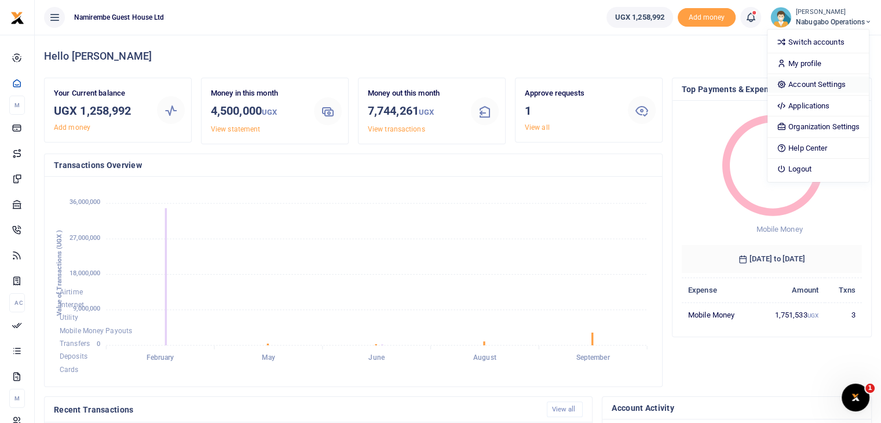
click at [824, 82] on link "Account Settings" at bounding box center [818, 84] width 101 height 16
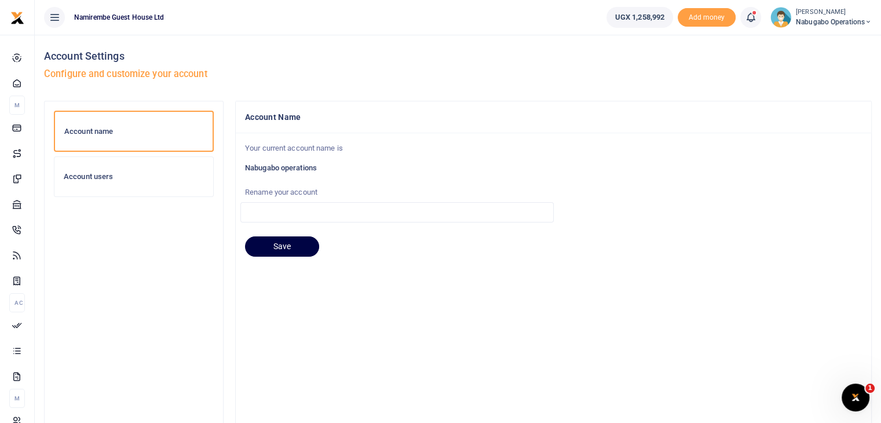
click at [83, 176] on h6 "Account users" at bounding box center [134, 176] width 140 height 9
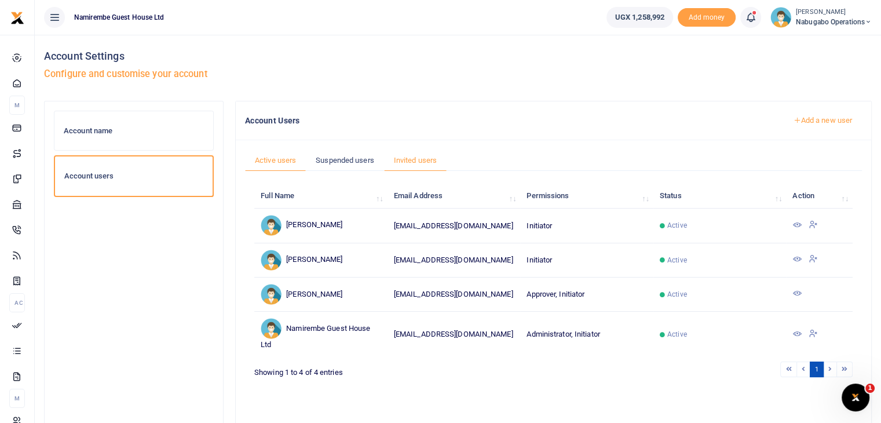
click at [410, 157] on link "Invited users" at bounding box center [415, 160] width 63 height 22
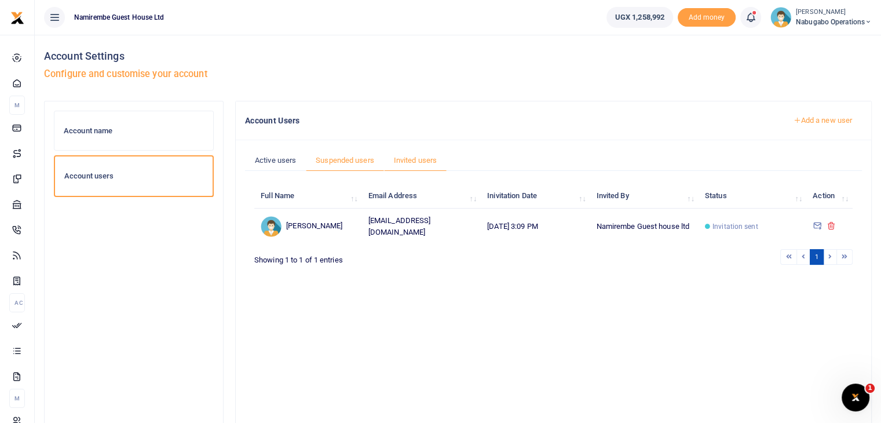
click at [330, 159] on link "Suspended users" at bounding box center [345, 160] width 78 height 22
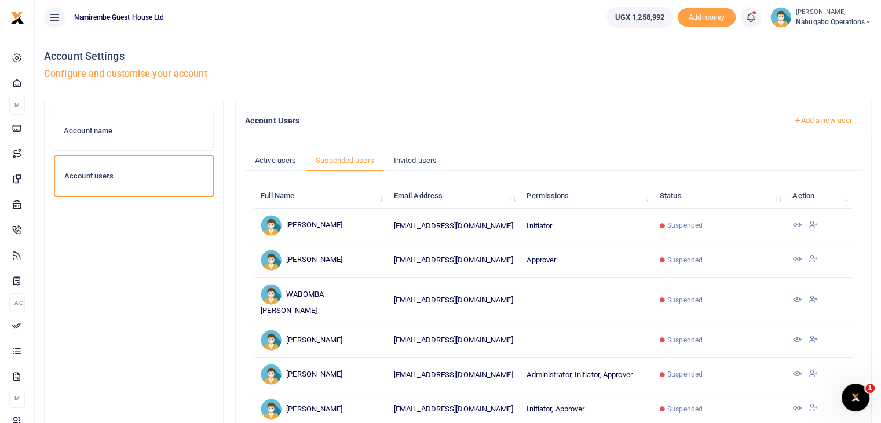
click at [811, 222] on icon at bounding box center [813, 224] width 9 height 10
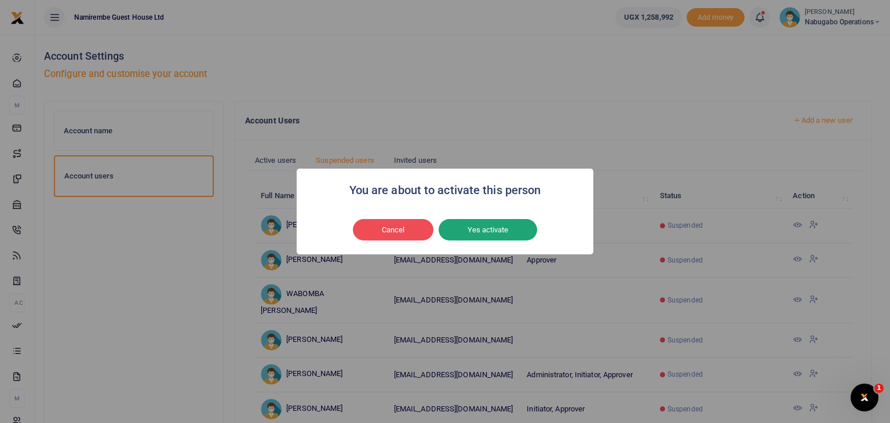
click at [493, 231] on button "Yes activate" at bounding box center [488, 230] width 98 height 22
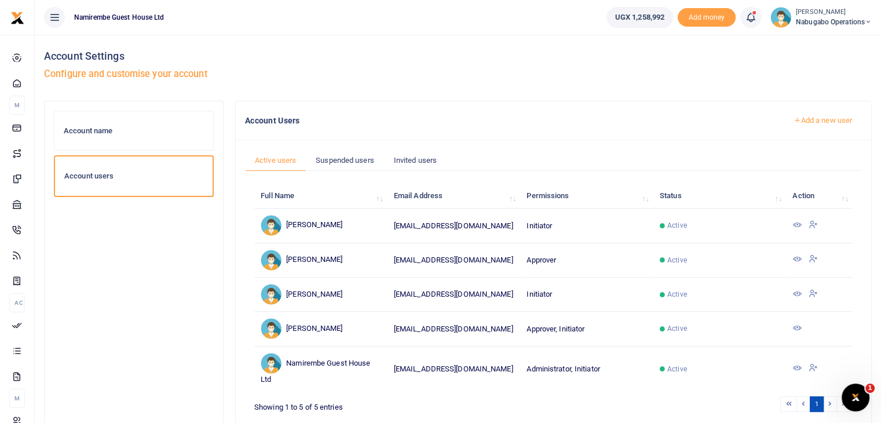
click at [816, 258] on icon at bounding box center [813, 258] width 9 height 10
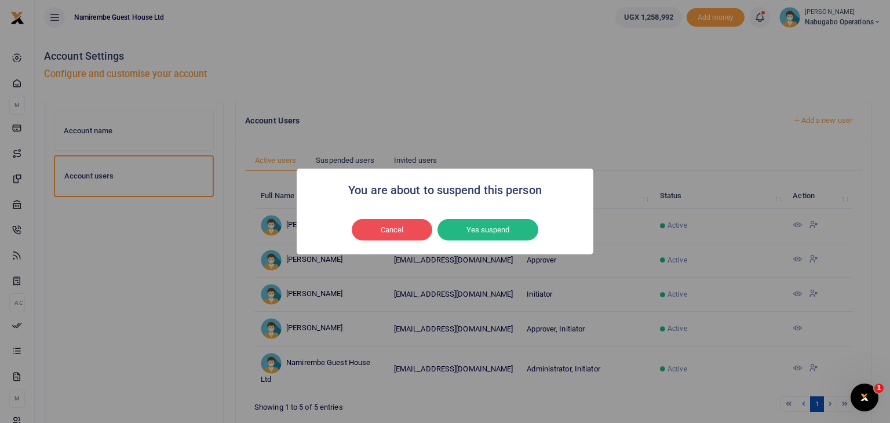
click at [469, 298] on div "You are about to suspend this person × Cancel No Yes suspend" at bounding box center [445, 211] width 890 height 423
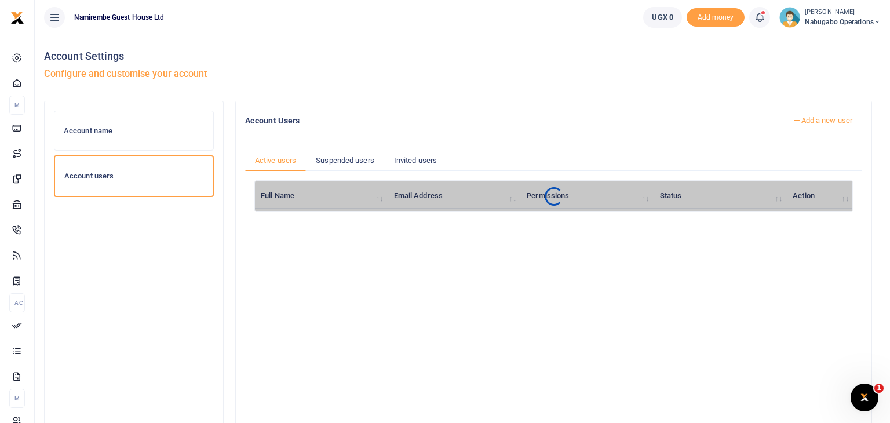
click at [557, 76] on div "! × Session has expired, you'll be redirected OK No Cancel" at bounding box center [445, 211] width 890 height 423
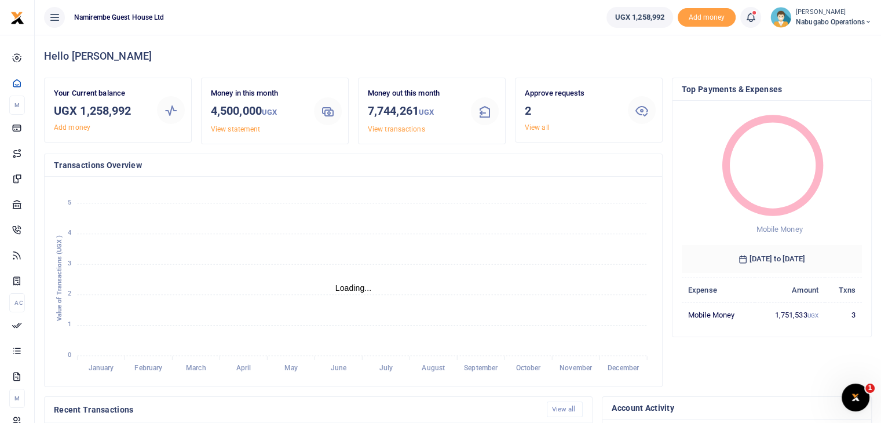
scroll to position [9, 9]
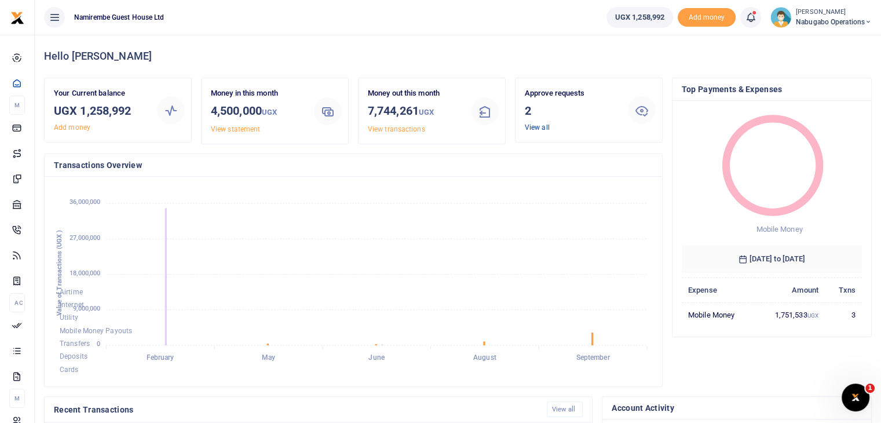
click at [540, 127] on link "View all" at bounding box center [537, 127] width 25 height 8
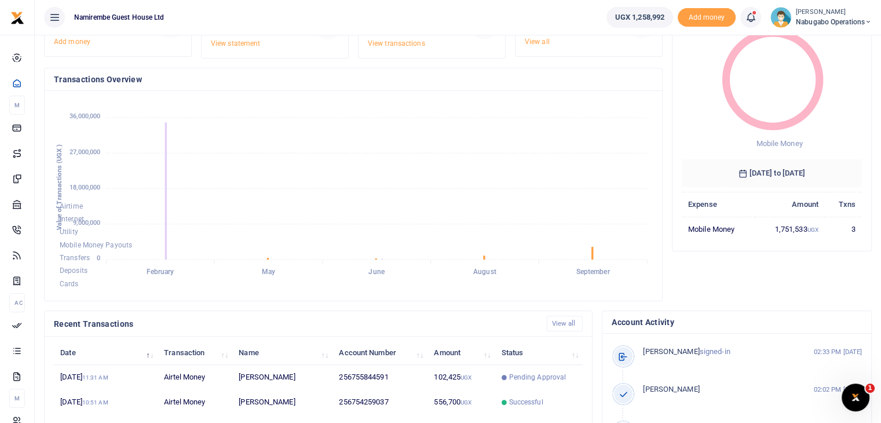
scroll to position [160, 0]
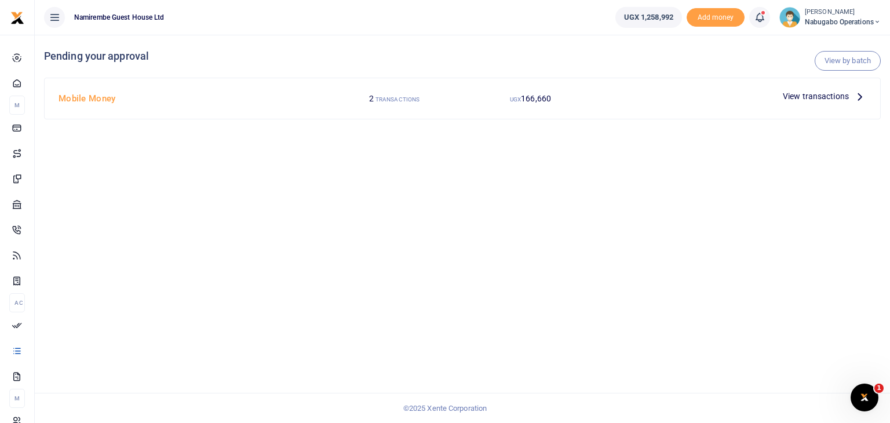
click at [837, 93] on span "View transactions" at bounding box center [816, 96] width 66 height 13
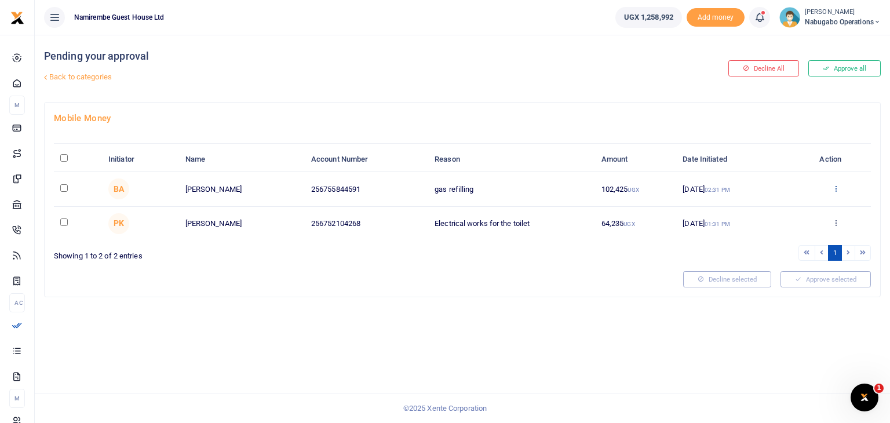
click at [835, 188] on icon at bounding box center [836, 188] width 8 height 8
click at [787, 209] on link "Approve" at bounding box center [794, 207] width 92 height 16
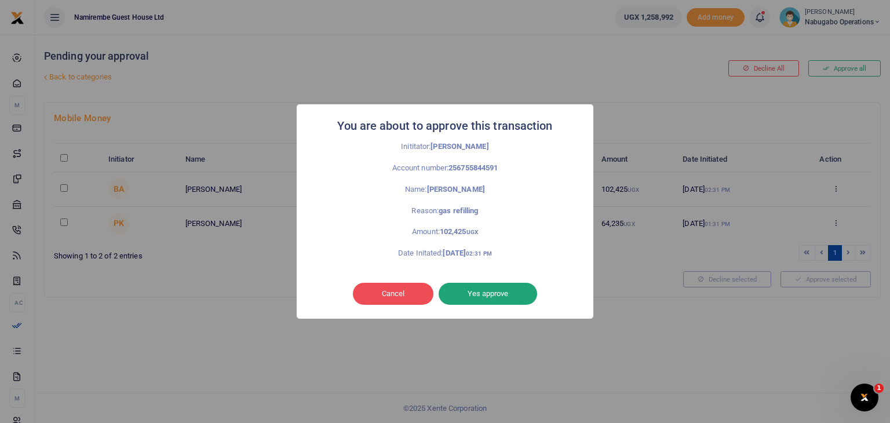
click at [510, 293] on button "Yes approve" at bounding box center [488, 294] width 98 height 22
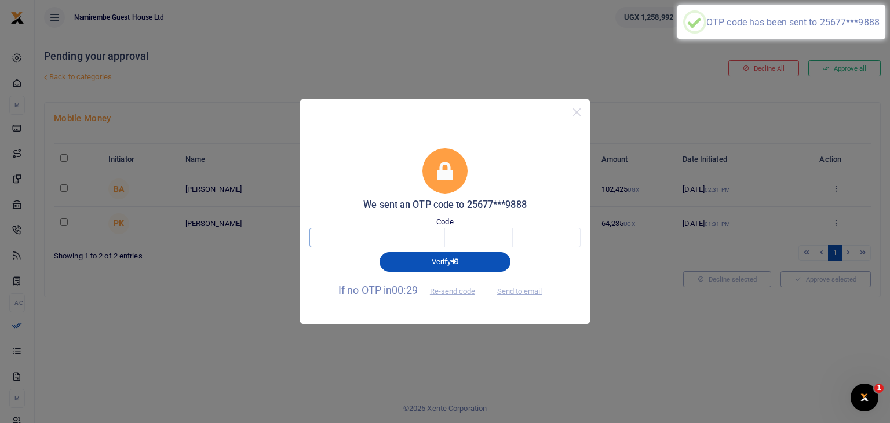
click at [364, 232] on input "text" at bounding box center [343, 238] width 68 height 20
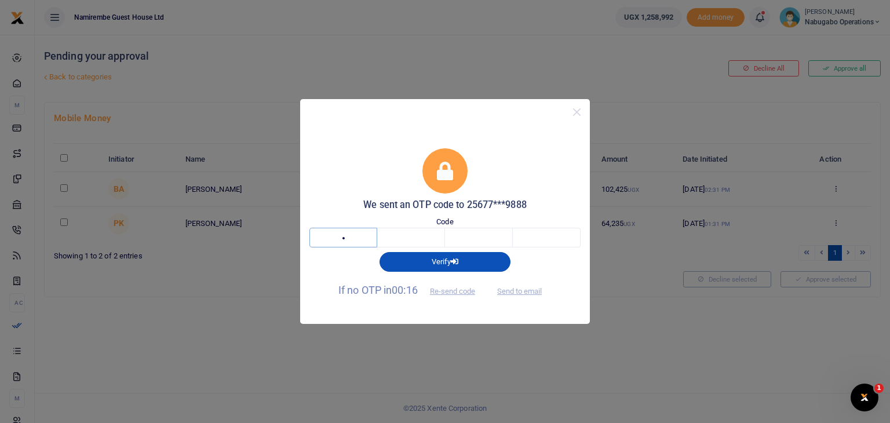
type input "7"
type input "9"
type input "1"
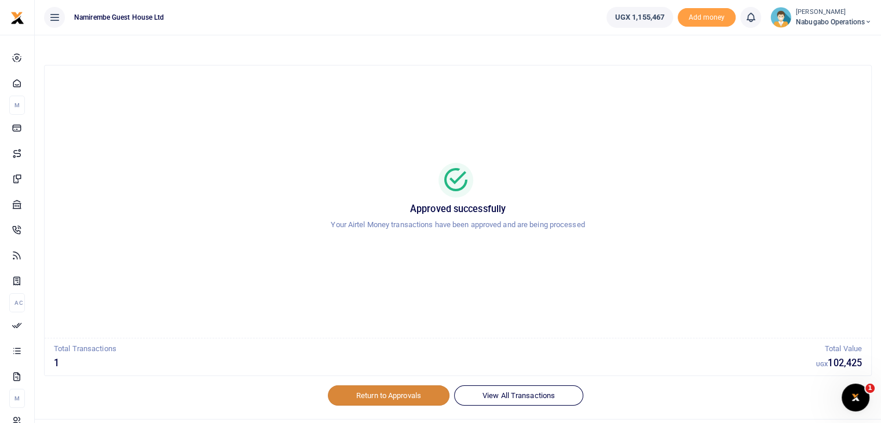
click at [375, 400] on link "Return to Approvals" at bounding box center [389, 395] width 122 height 20
